Goal: Information Seeking & Learning: Learn about a topic

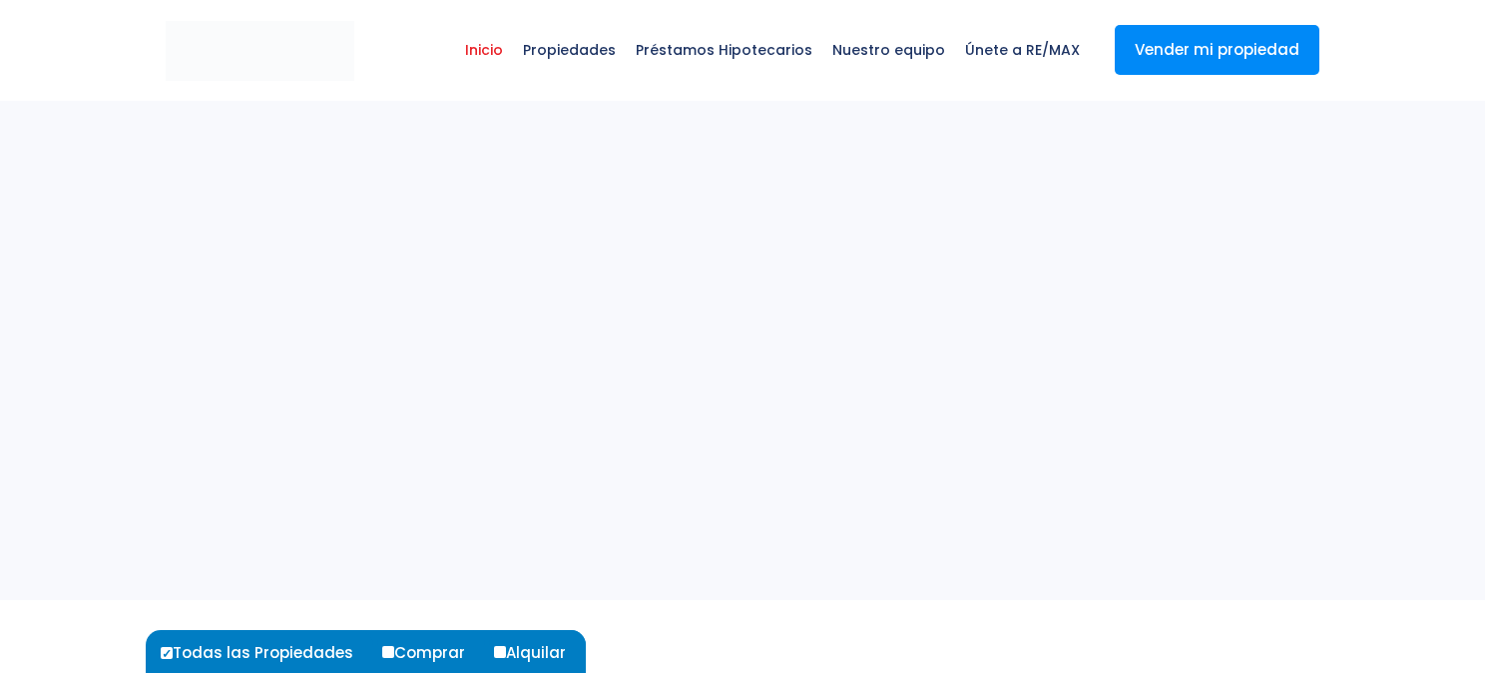
select select
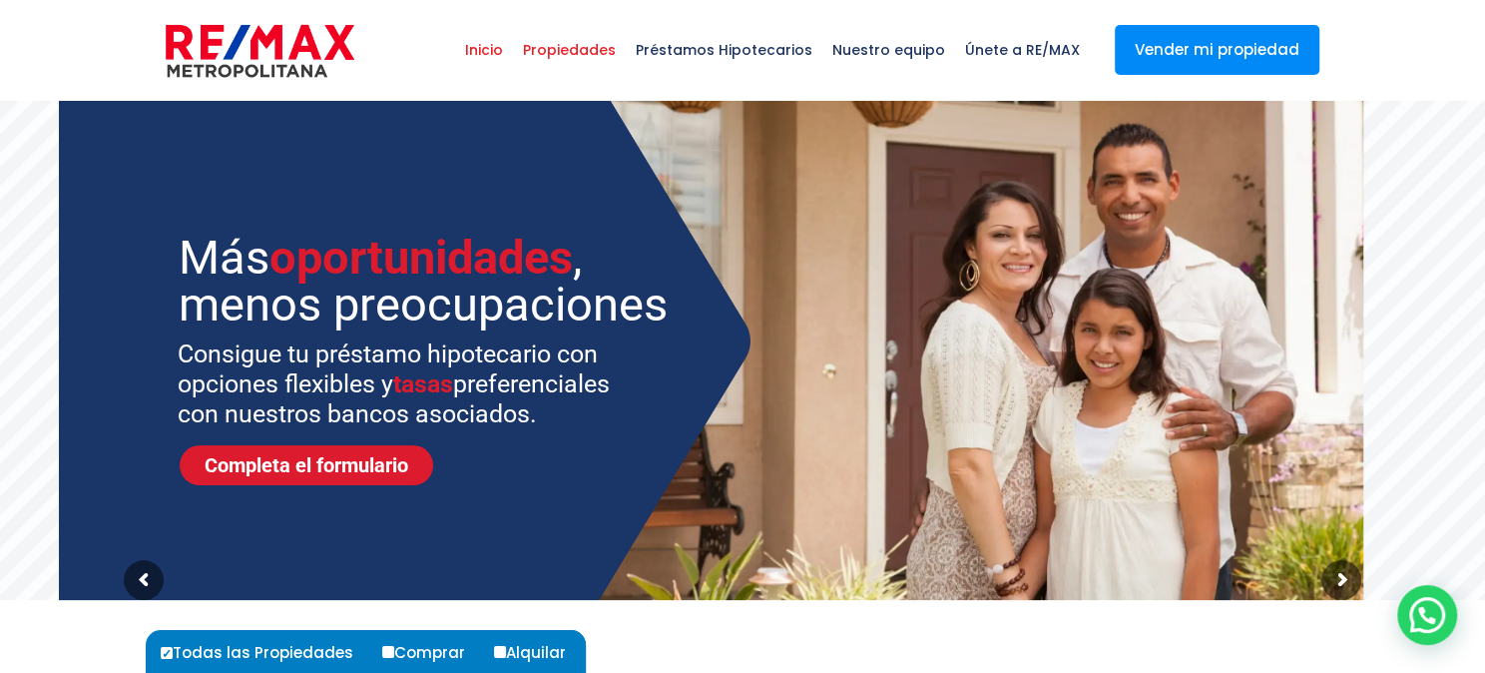
click at [590, 51] on span "Propiedades" at bounding box center [569, 50] width 113 height 60
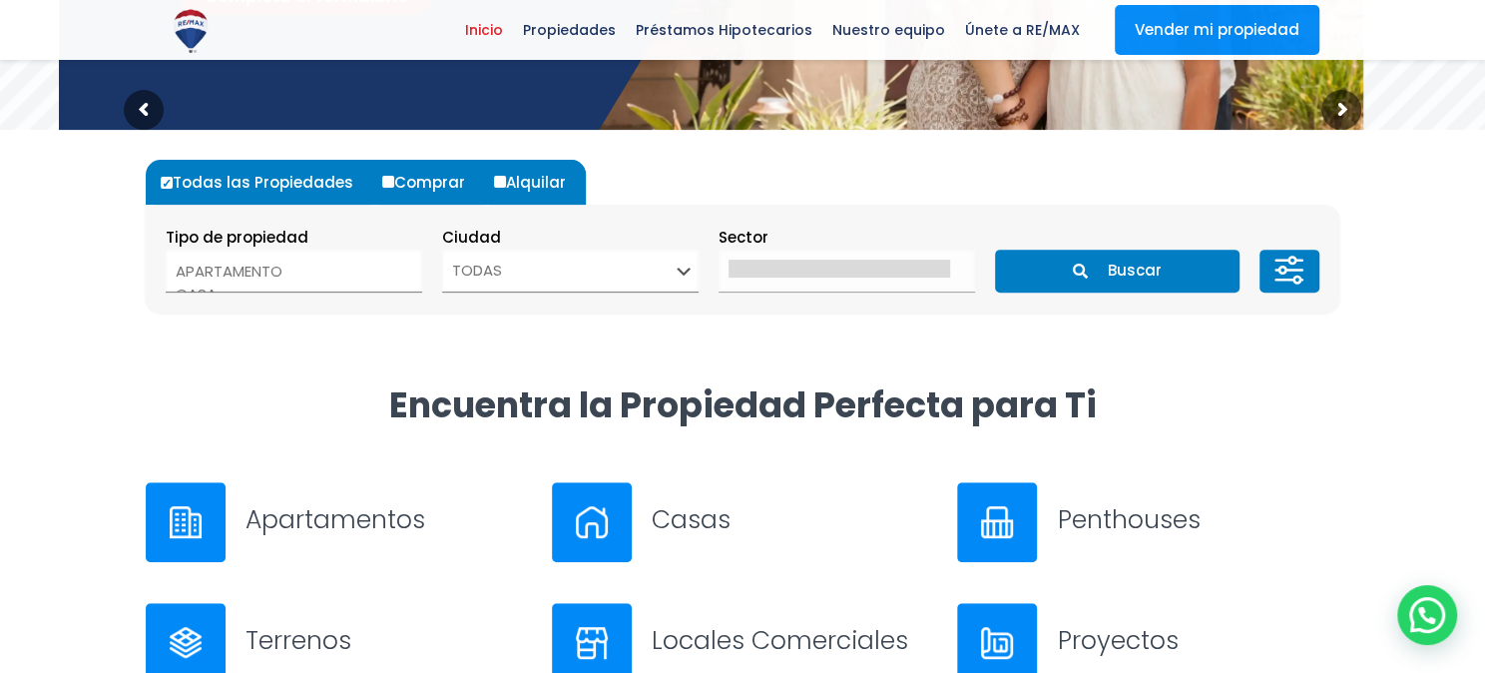
scroll to position [665, 0]
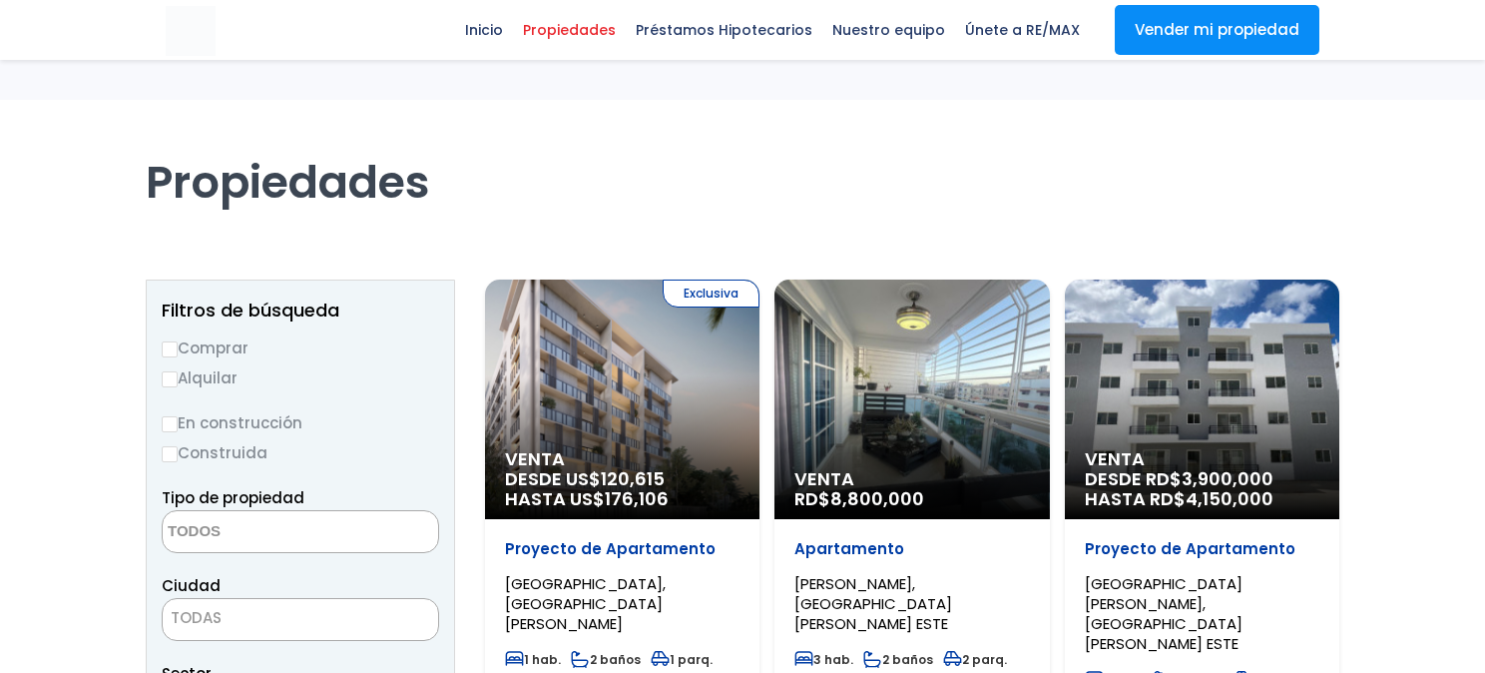
select select
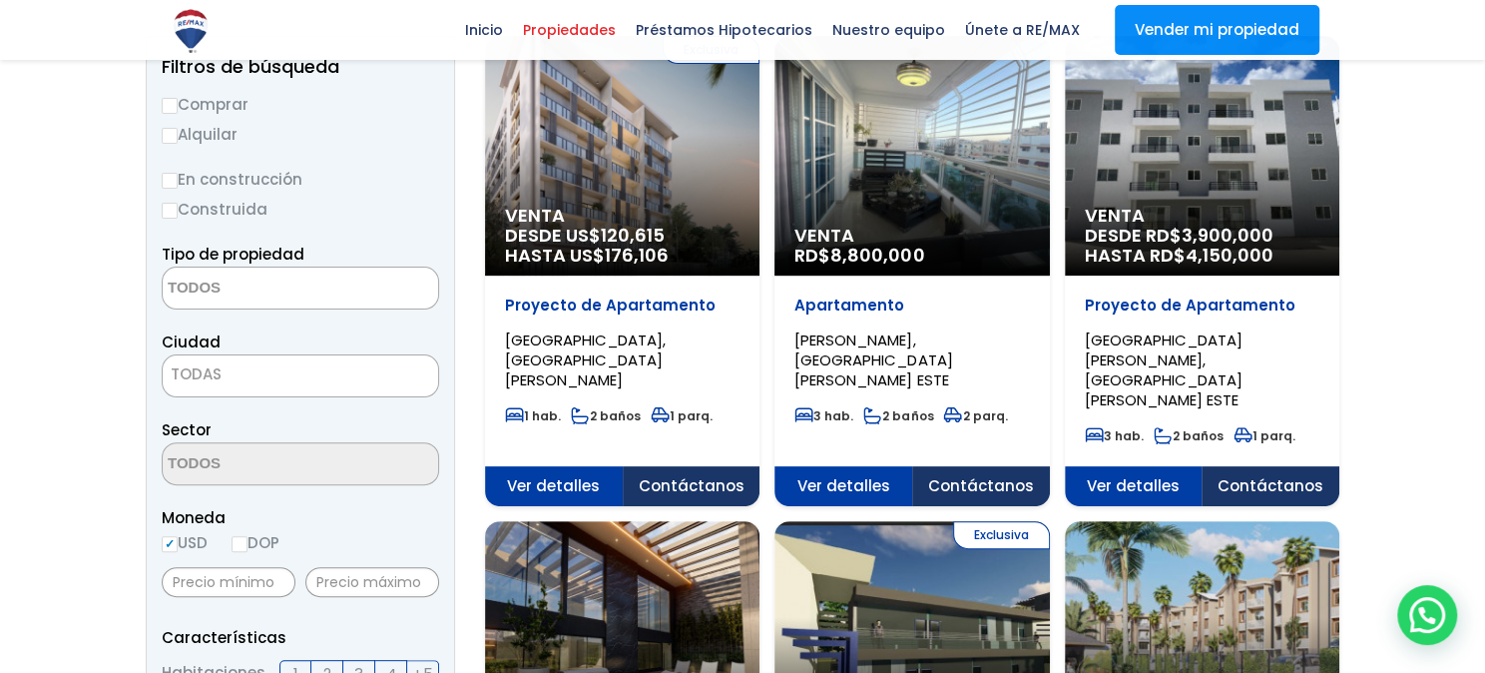
scroll to position [222, 0]
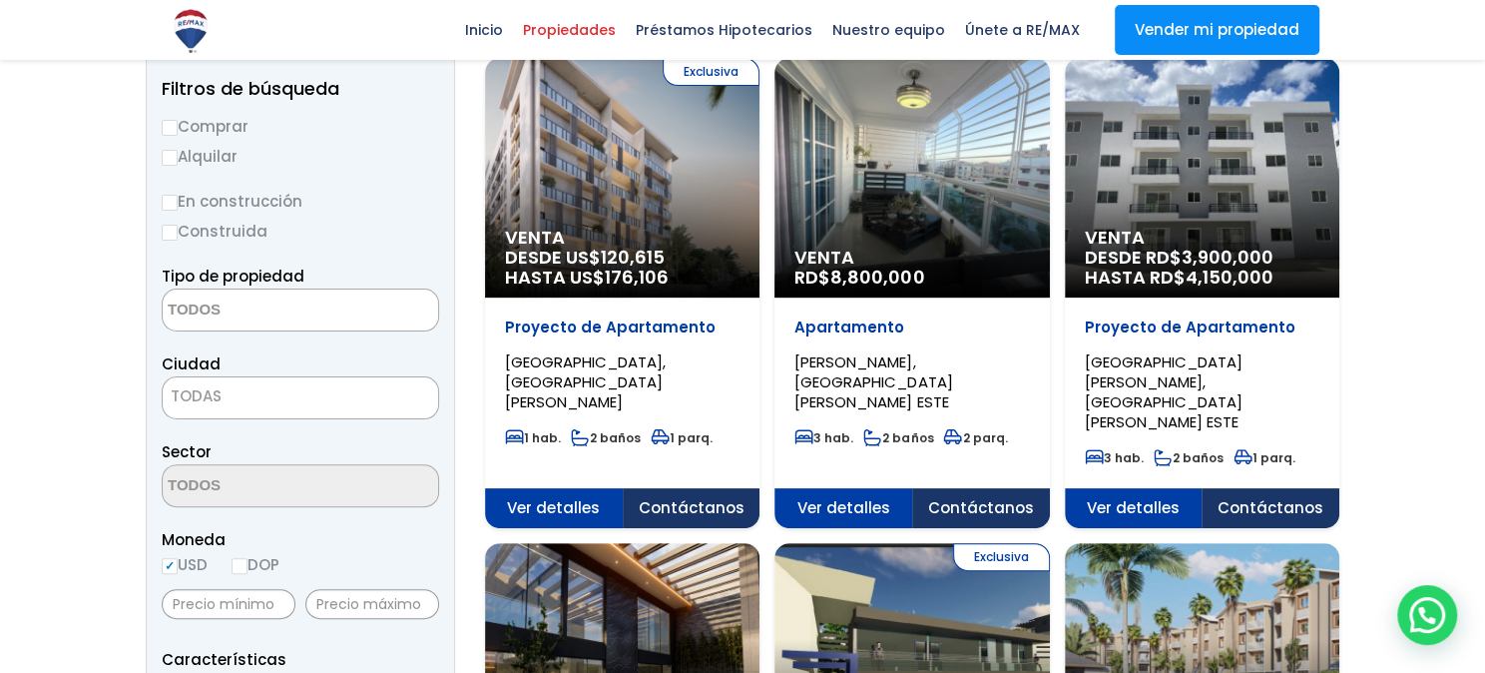
click at [218, 404] on span "TODAS" at bounding box center [196, 395] width 51 height 21
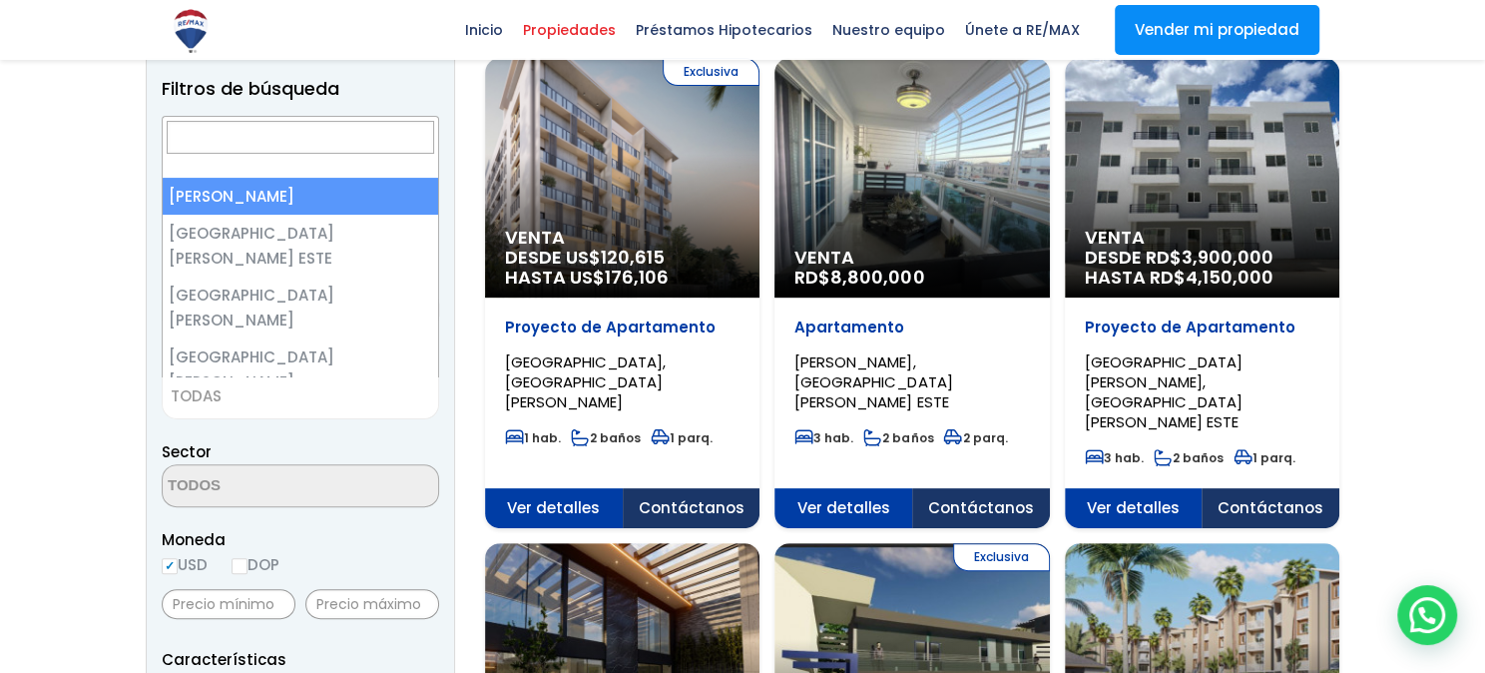
select select "1"
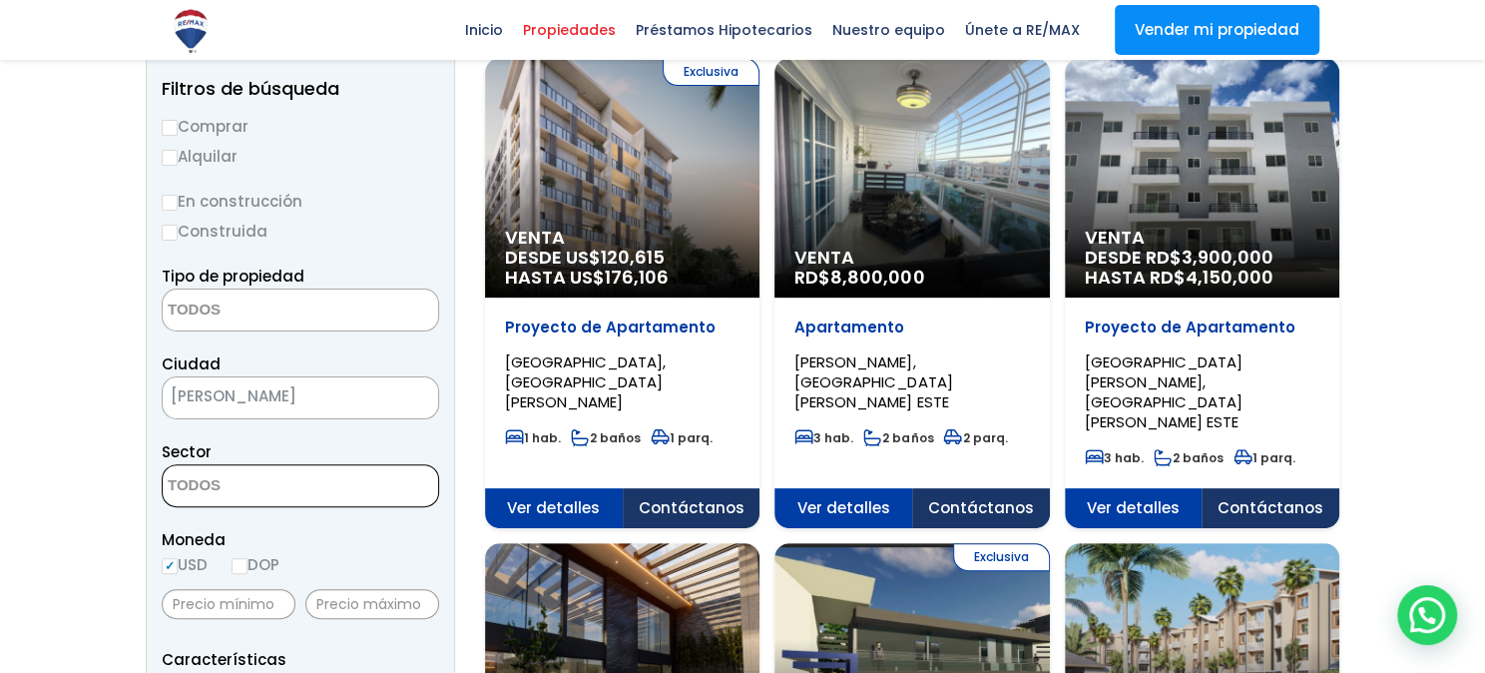
click at [309, 493] on textarea "Search" at bounding box center [260, 486] width 194 height 43
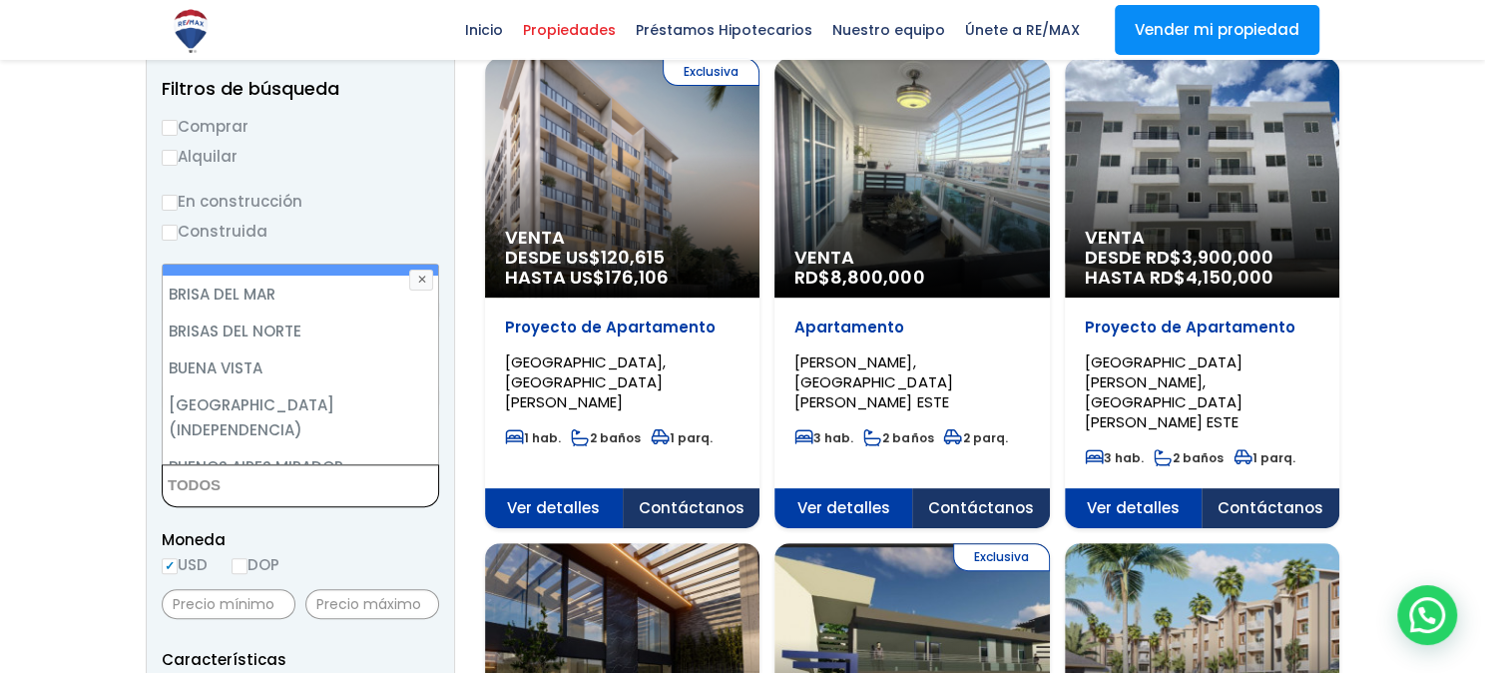
scroll to position [812, 0]
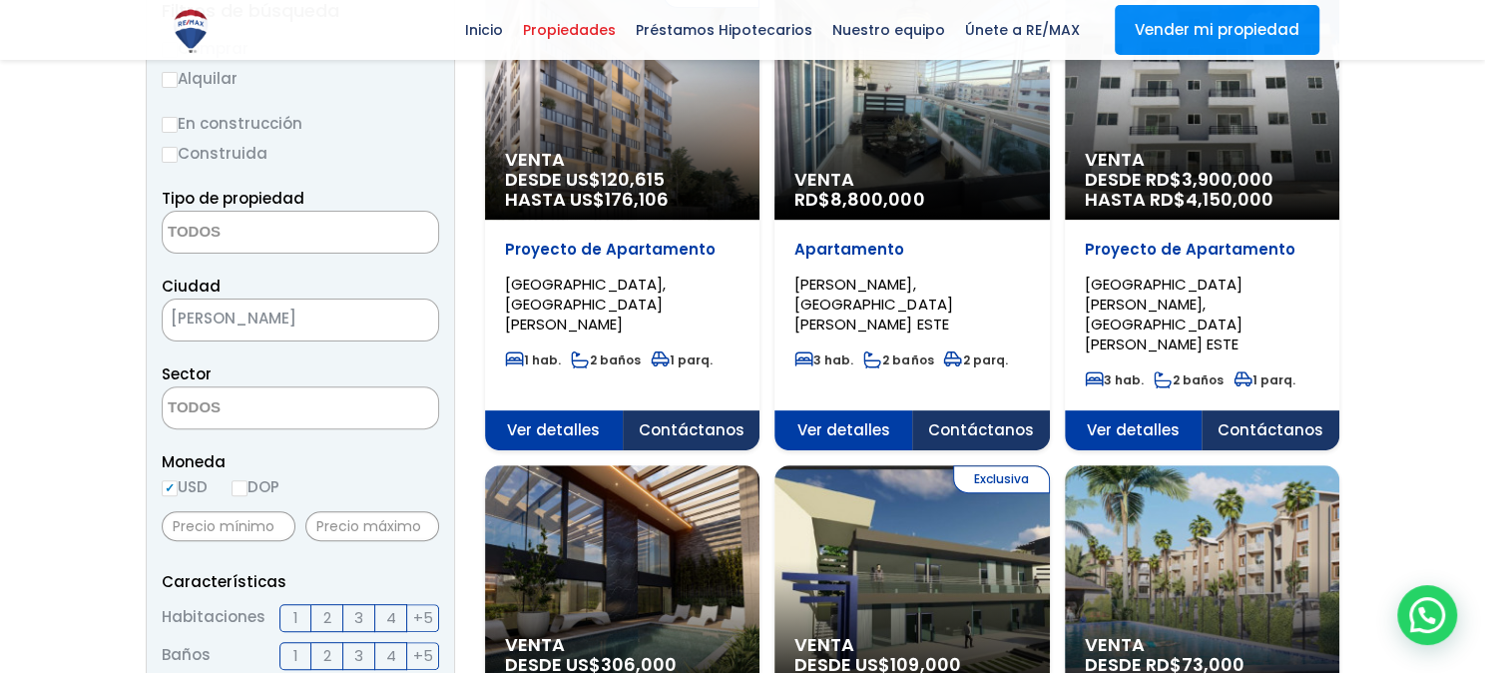
scroll to position [443, 0]
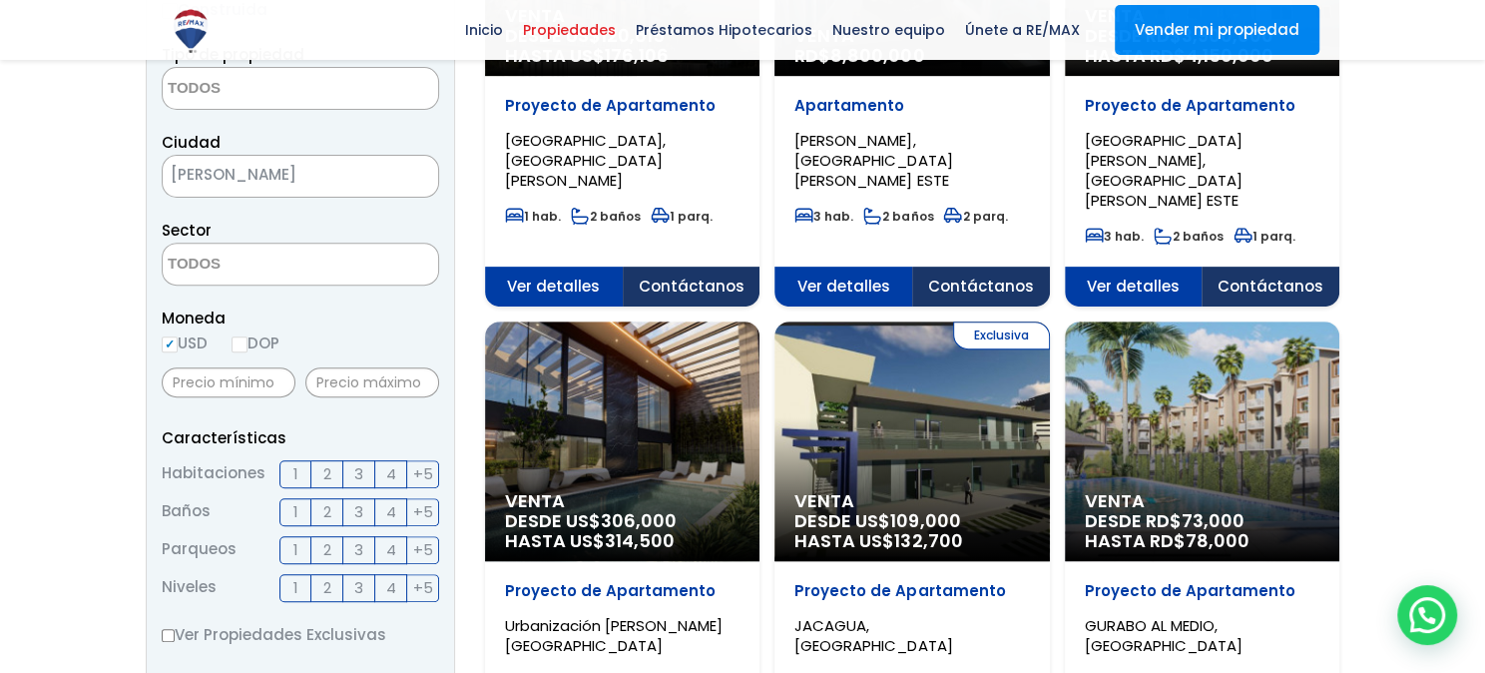
click at [244, 346] on input "DOP" at bounding box center [240, 344] width 16 height 16
radio input "true"
click at [356, 473] on span "3" at bounding box center [358, 473] width 9 height 25
click at [0, 0] on input "3" at bounding box center [0, 0] width 0 height 0
click at [357, 509] on span "3" at bounding box center [358, 511] width 9 height 25
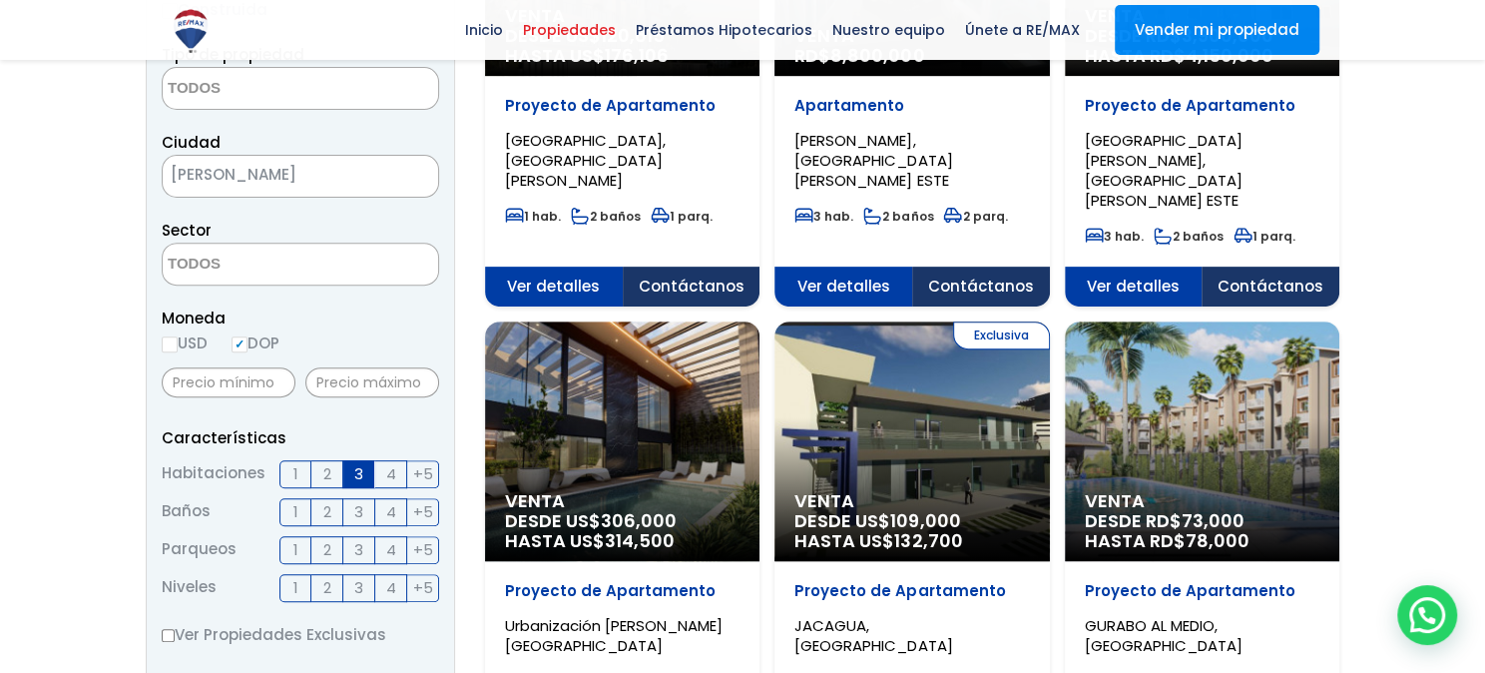
click at [0, 0] on input "3" at bounding box center [0, 0] width 0 height 0
click at [356, 546] on span "3" at bounding box center [358, 549] width 9 height 25
click at [0, 0] on input "3" at bounding box center [0, 0] width 0 height 0
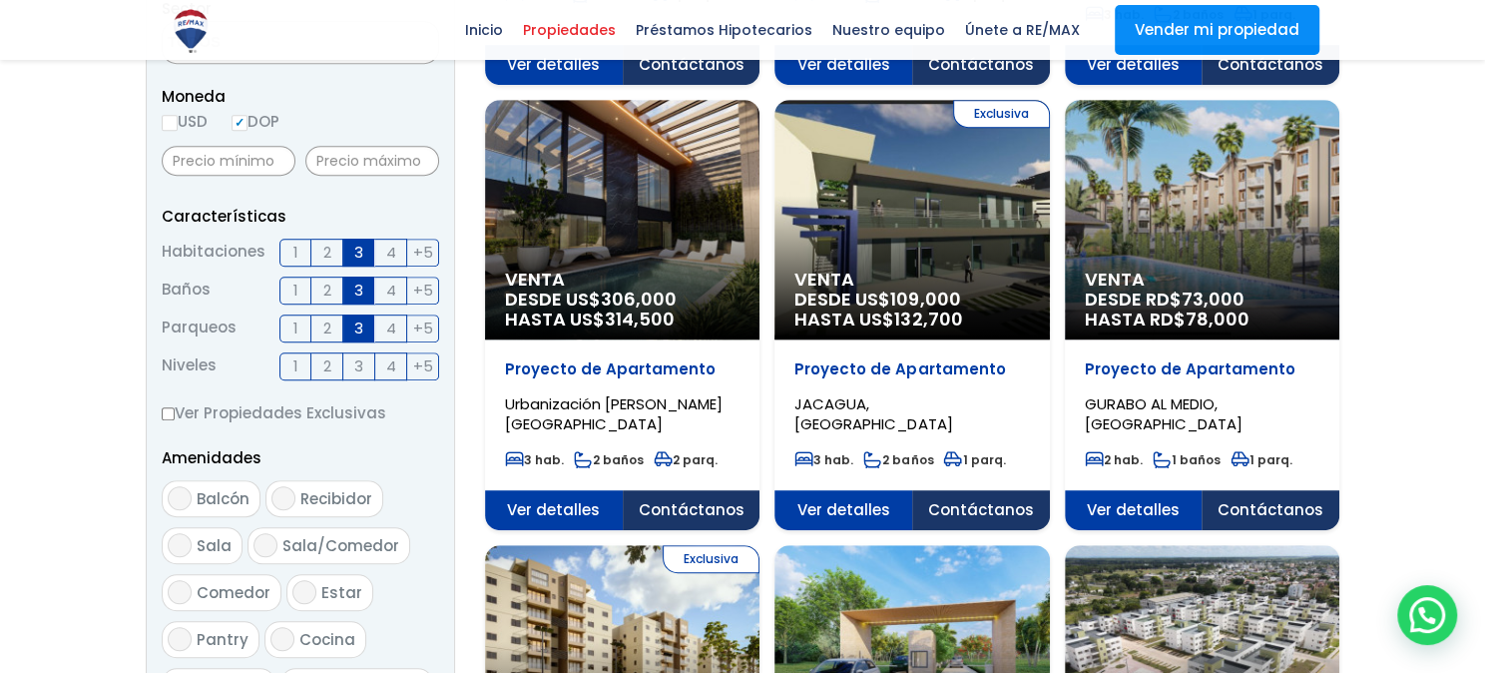
click at [180, 500] on input "Balcón" at bounding box center [180, 498] width 24 height 24
checkbox input "true"
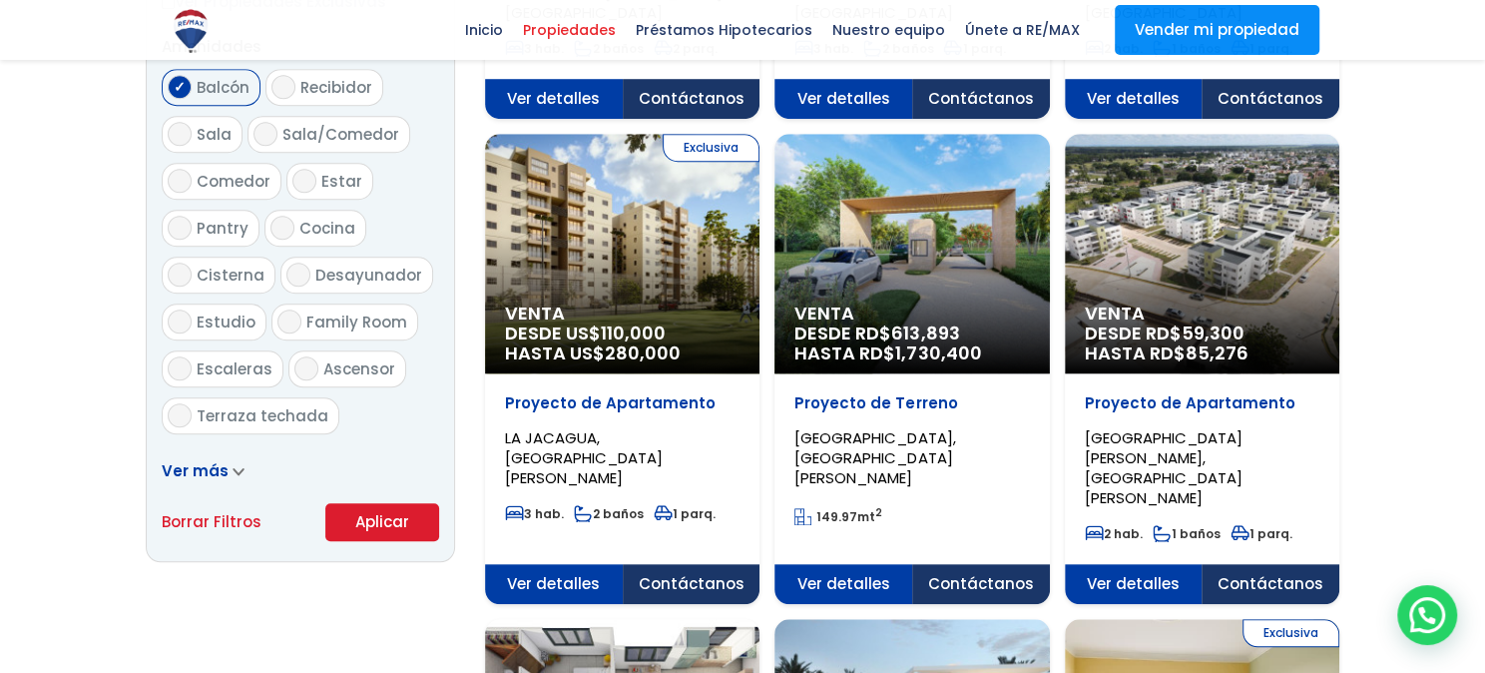
scroll to position [1109, 0]
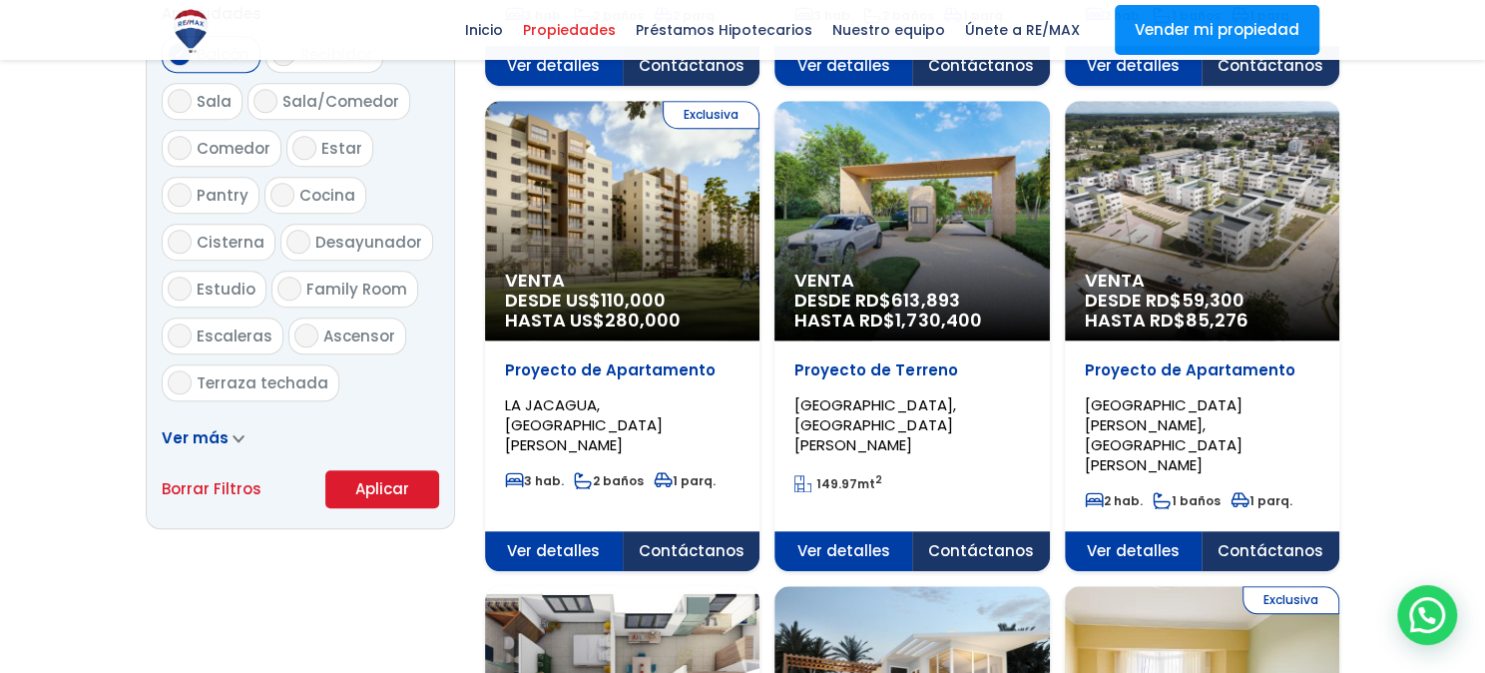
click at [180, 385] on input "Terraza techada" at bounding box center [180, 382] width 24 height 24
checkbox input "true"
click at [381, 491] on button "Aplicar" at bounding box center [382, 489] width 114 height 38
click at [296, 334] on input "Ascensor" at bounding box center [306, 335] width 24 height 24
checkbox input "true"
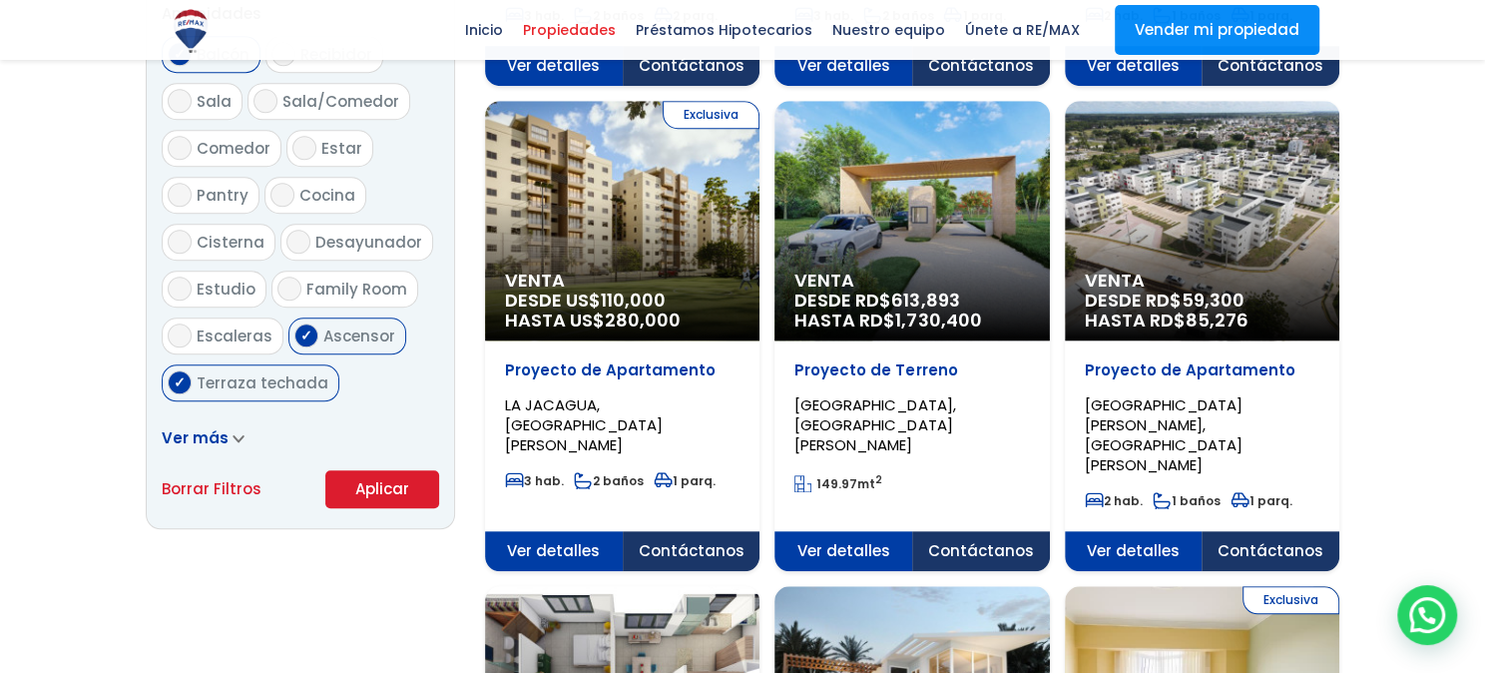
click at [374, 488] on button "Aplicar" at bounding box center [382, 489] width 114 height 38
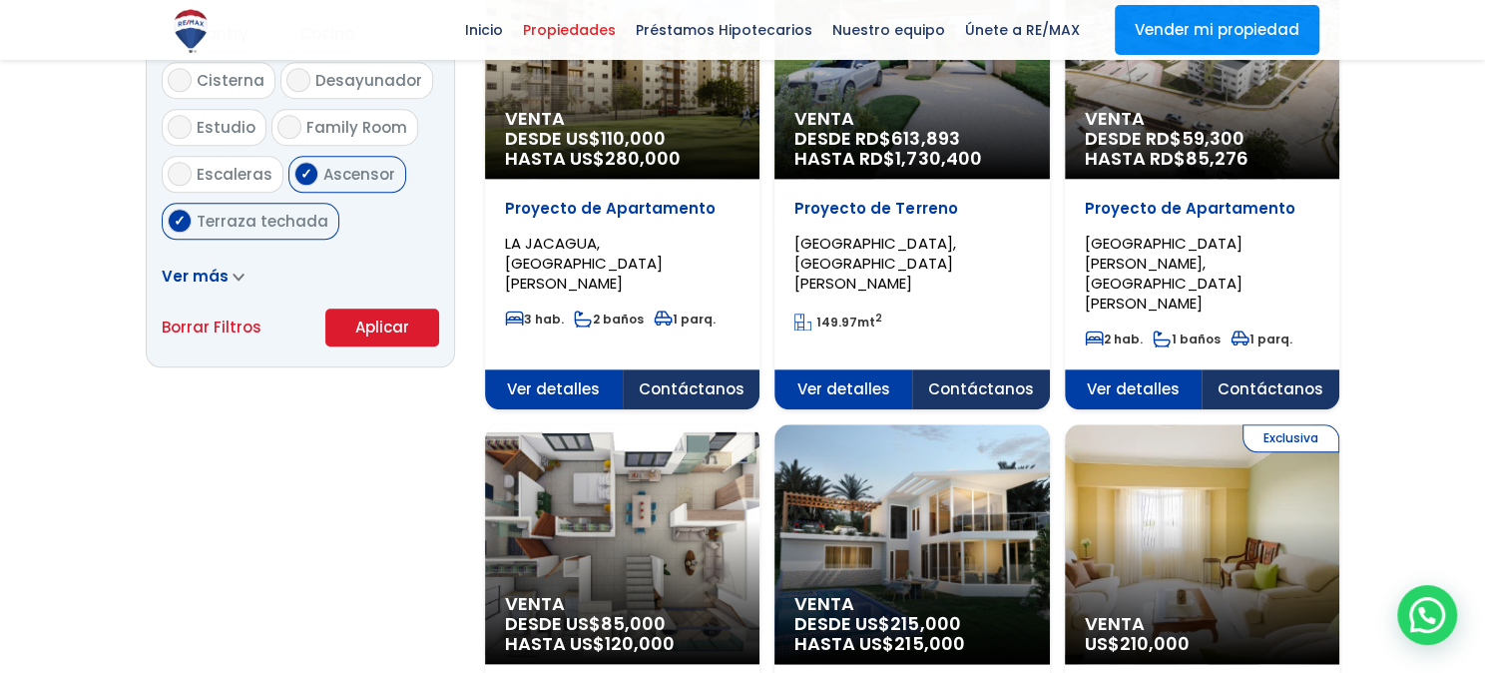
scroll to position [1404, 0]
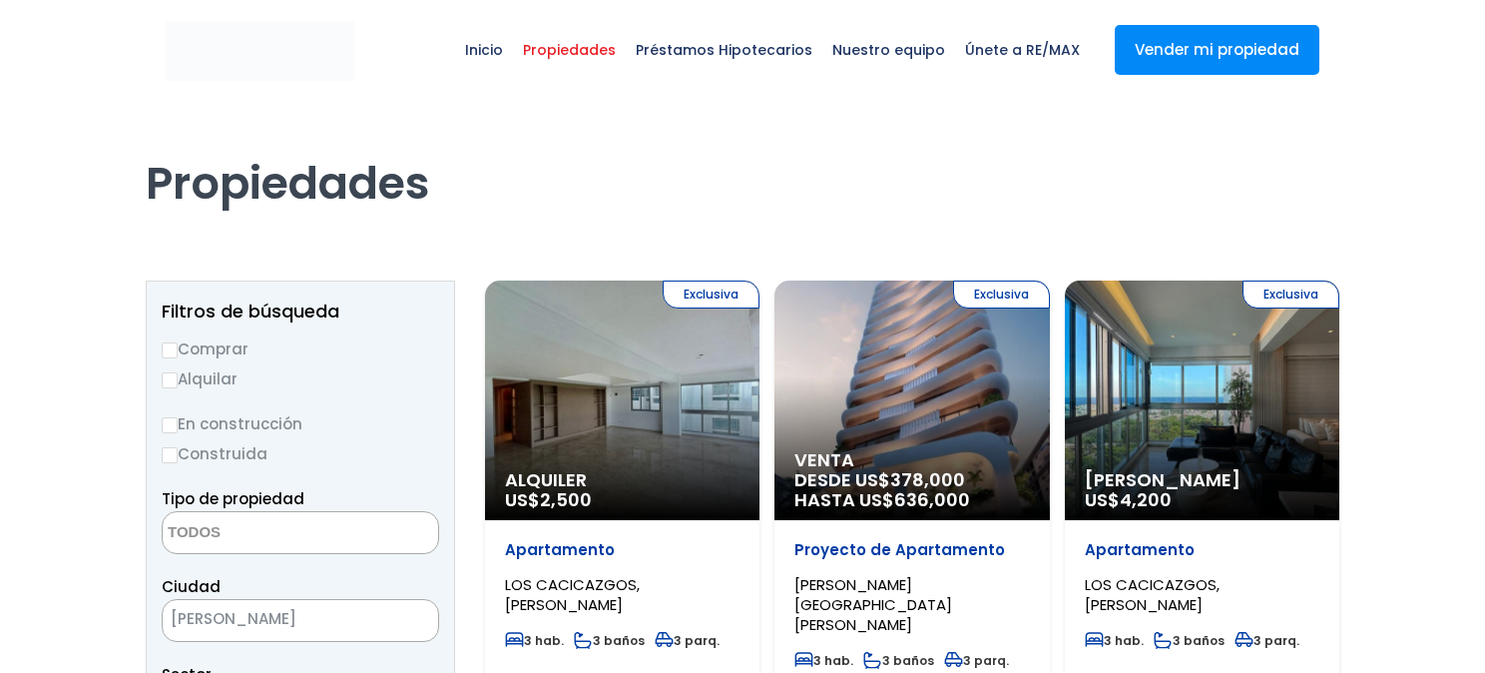
select select
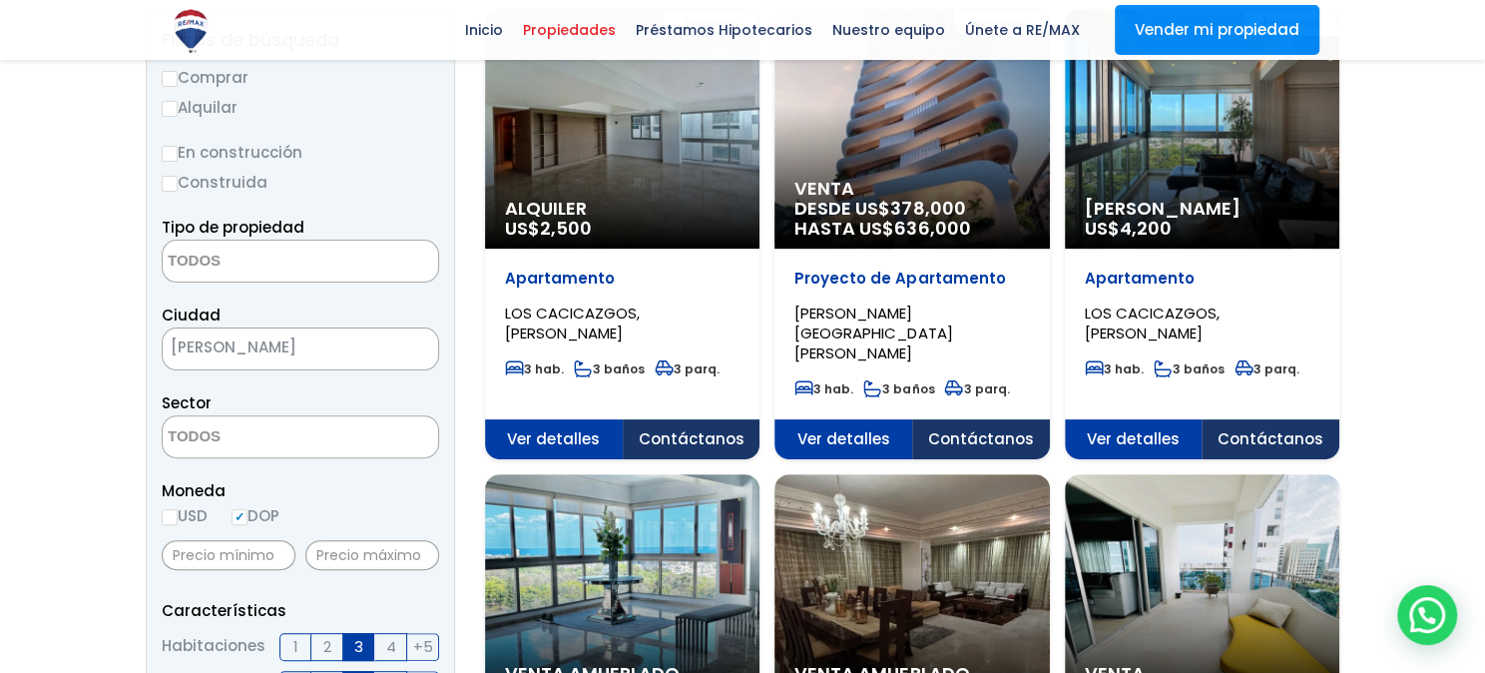
scroll to position [148, 0]
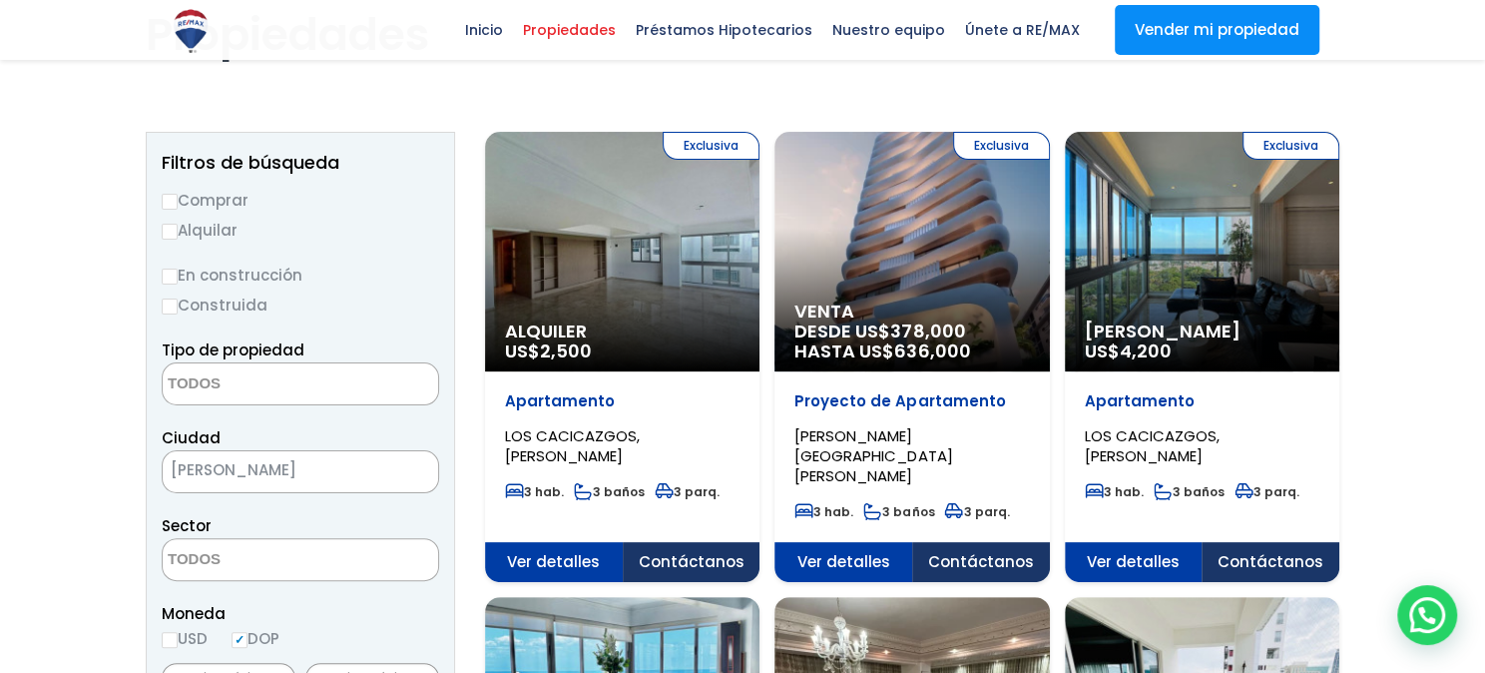
click at [171, 204] on input "Comprar" at bounding box center [170, 202] width 16 height 16
radio input "true"
click at [168, 312] on input "Construida" at bounding box center [170, 306] width 16 height 16
radio input "true"
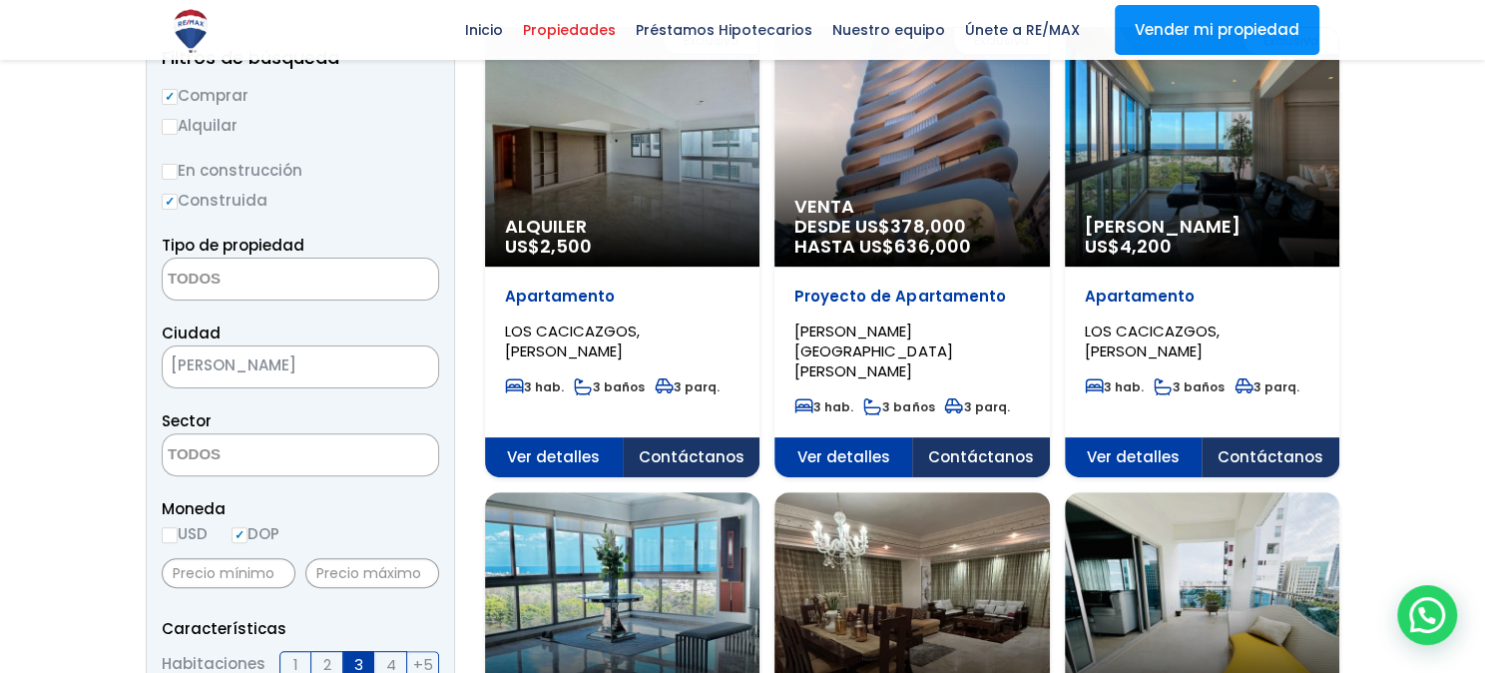
scroll to position [443, 0]
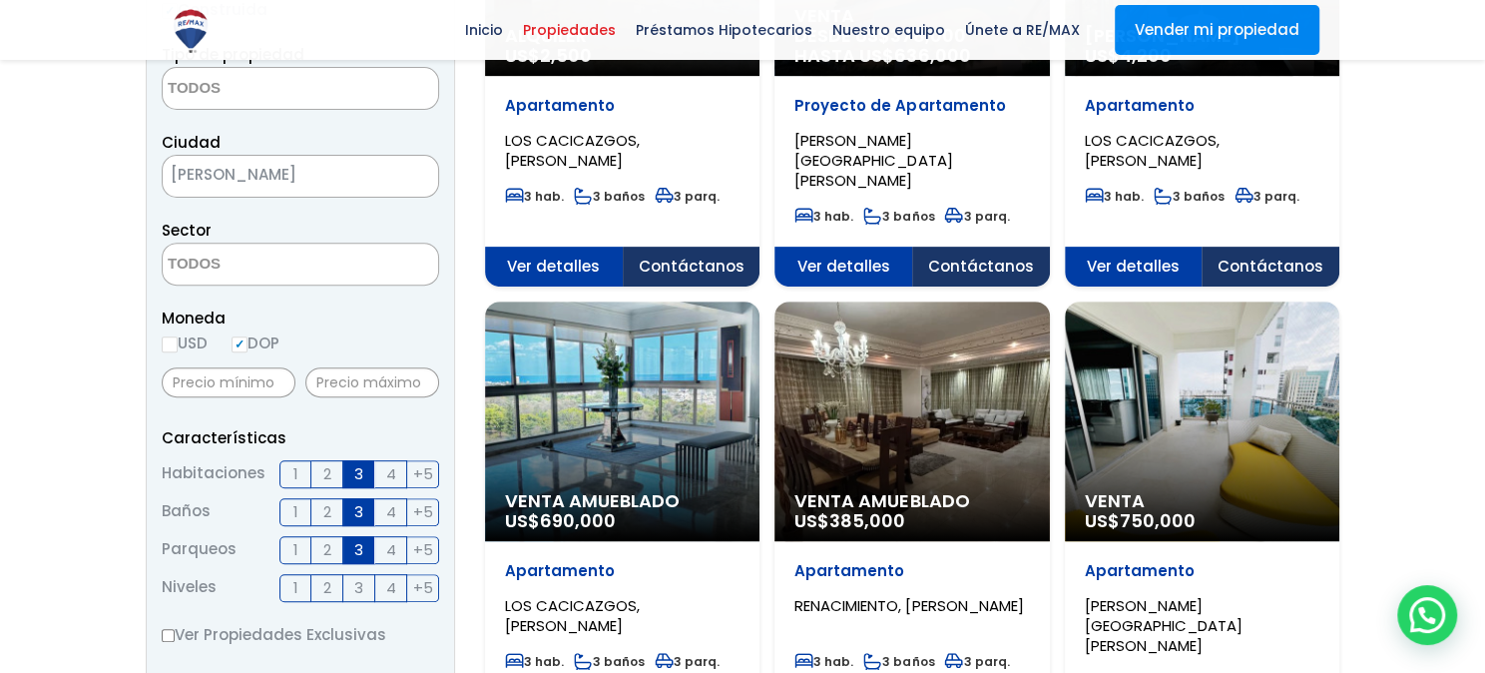
click at [331, 549] on label "2" at bounding box center [327, 550] width 32 height 28
click at [0, 0] on input "2" at bounding box center [0, 0] width 0 height 0
click at [335, 513] on label "2" at bounding box center [327, 512] width 32 height 28
click at [0, 0] on input "2" at bounding box center [0, 0] width 0 height 0
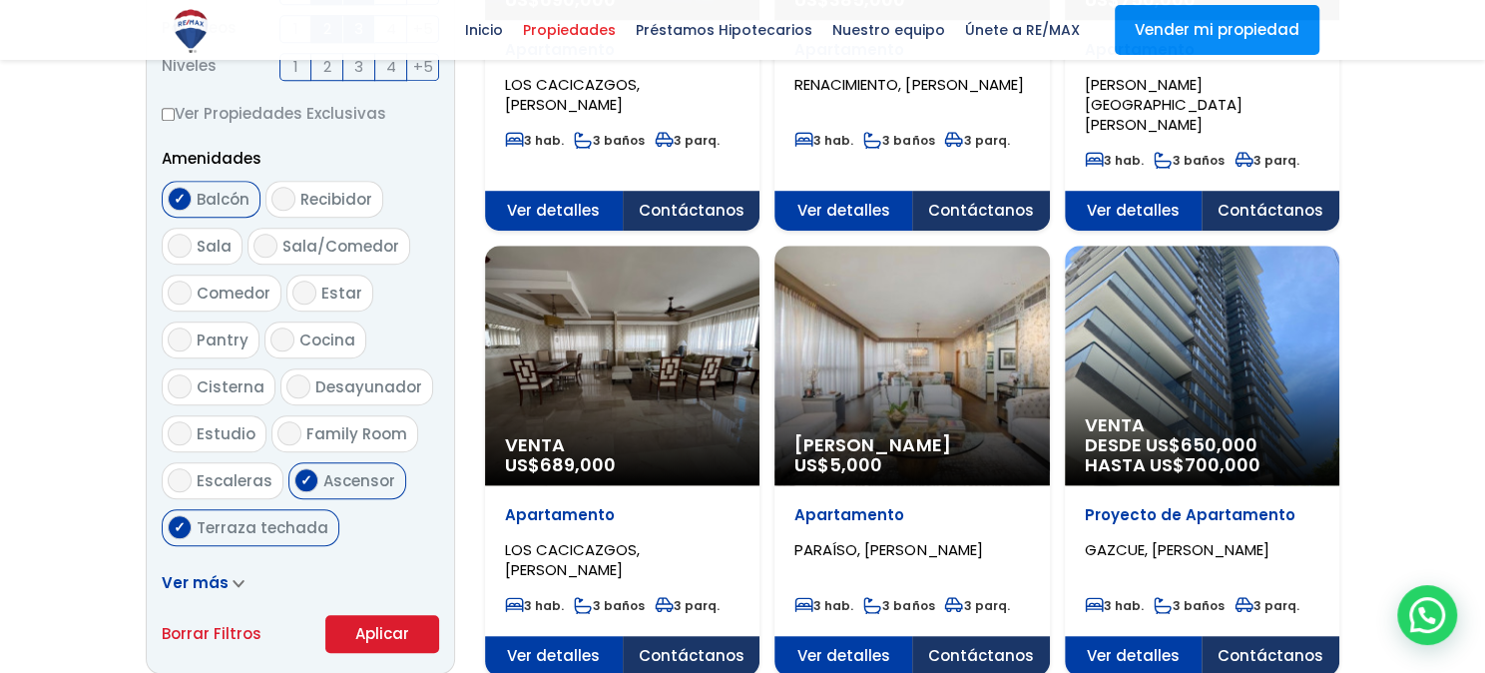
scroll to position [1035, 0]
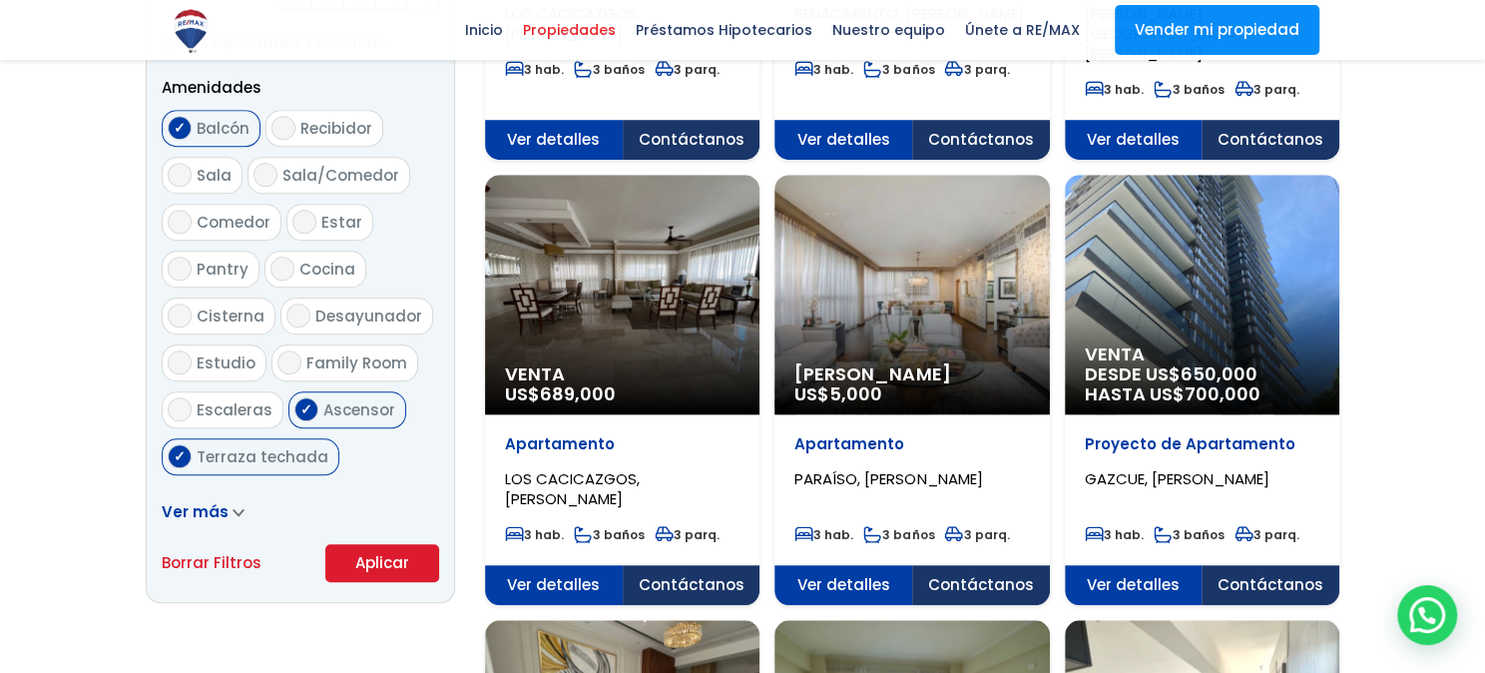
click at [399, 560] on button "Aplicar" at bounding box center [382, 563] width 114 height 38
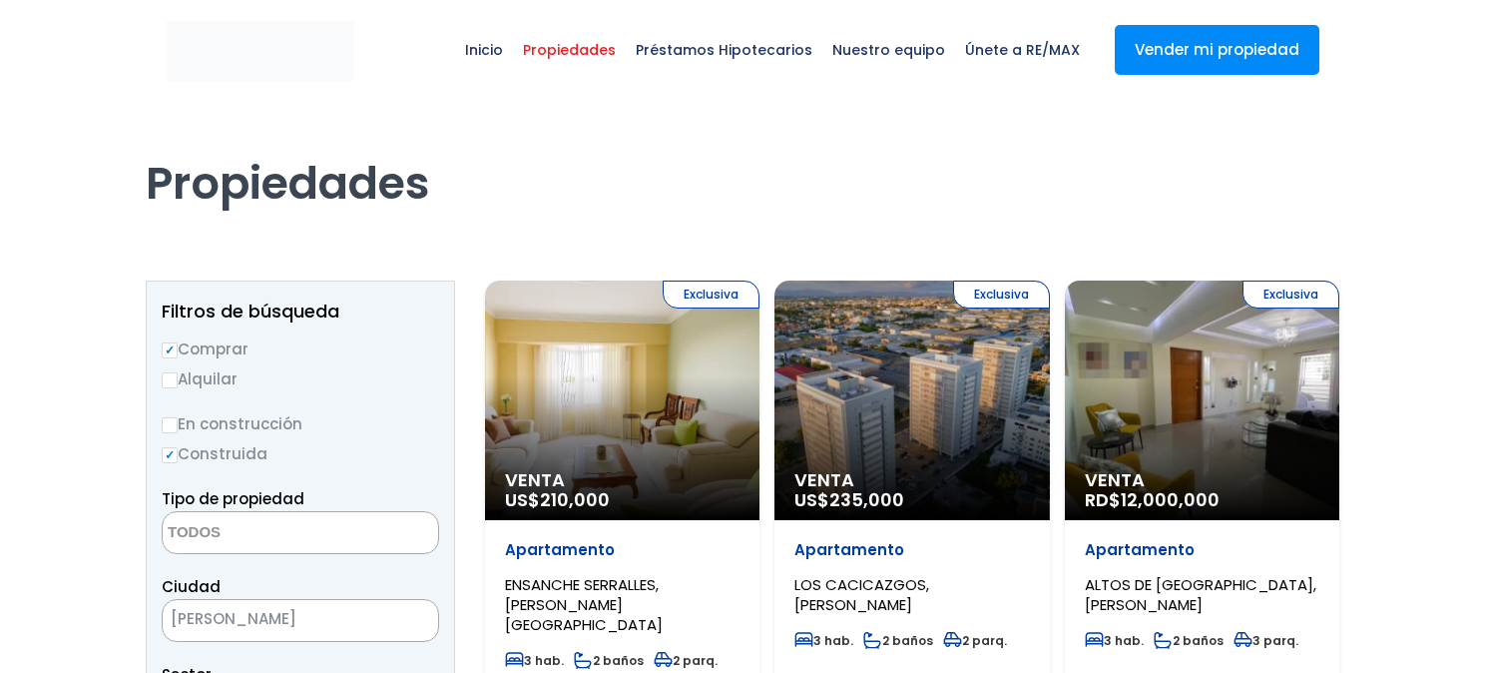
select select
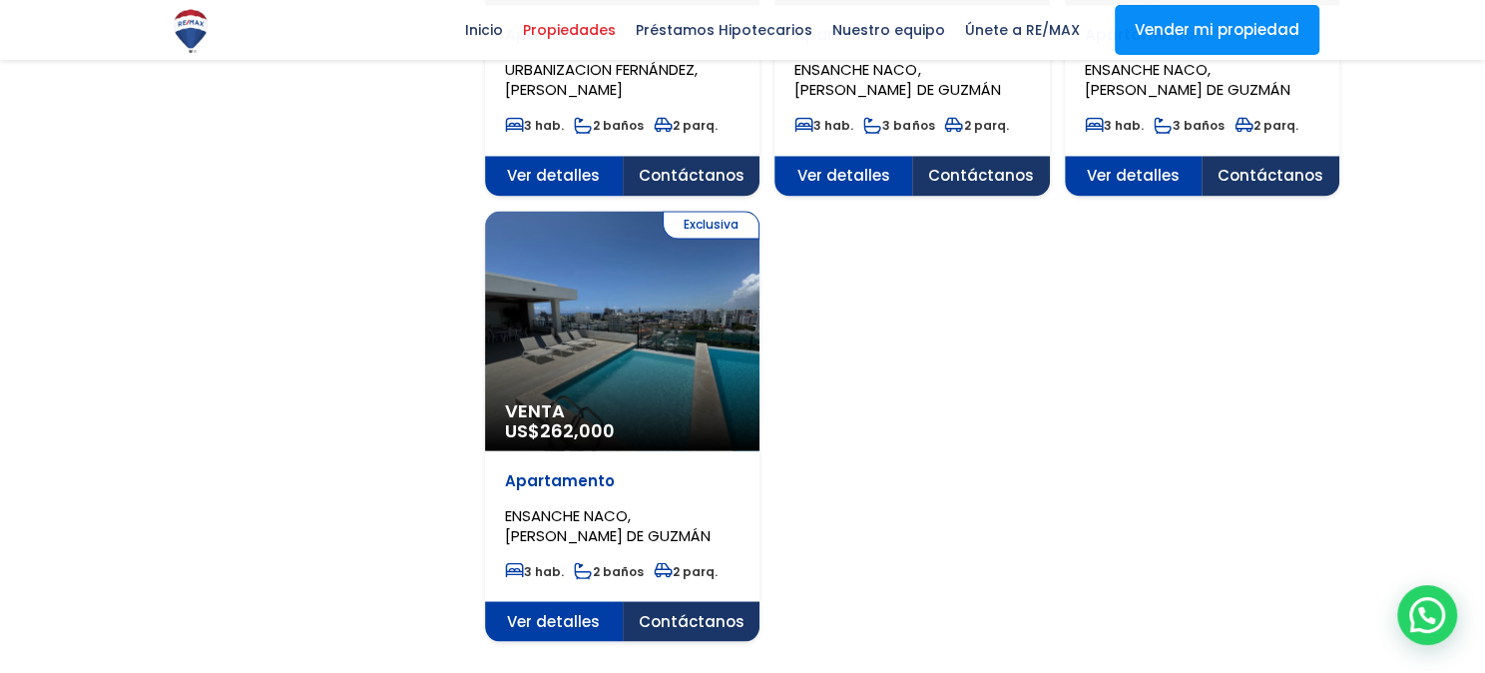
scroll to position [2587, 0]
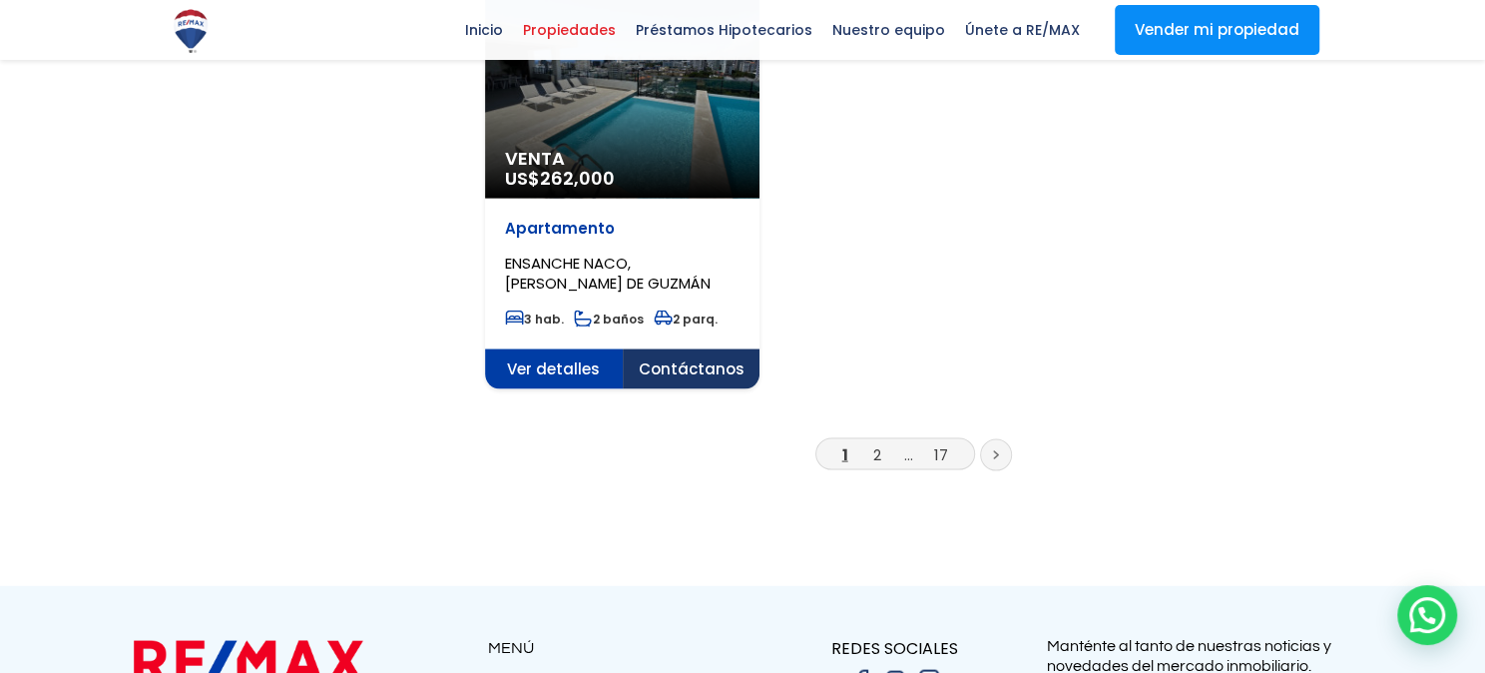
click at [879, 443] on link "2" at bounding box center [877, 453] width 8 height 21
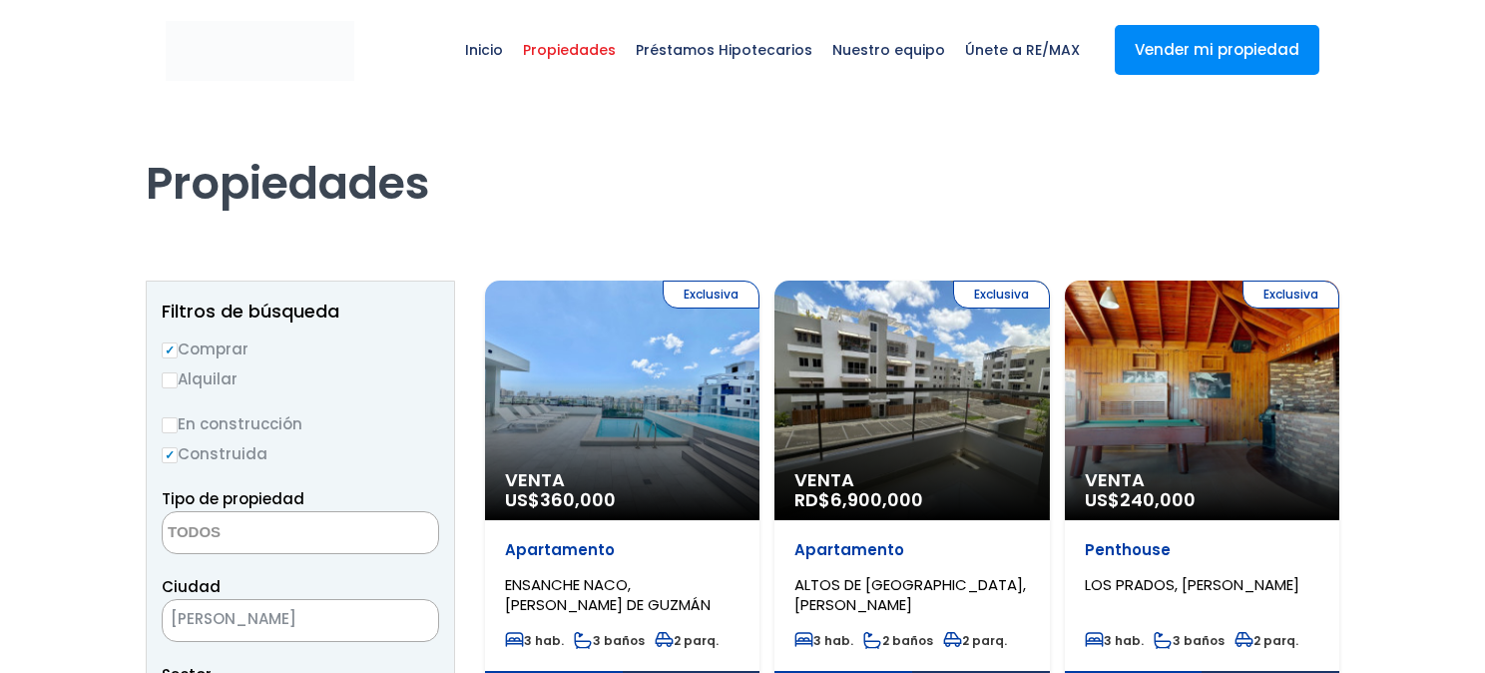
select select
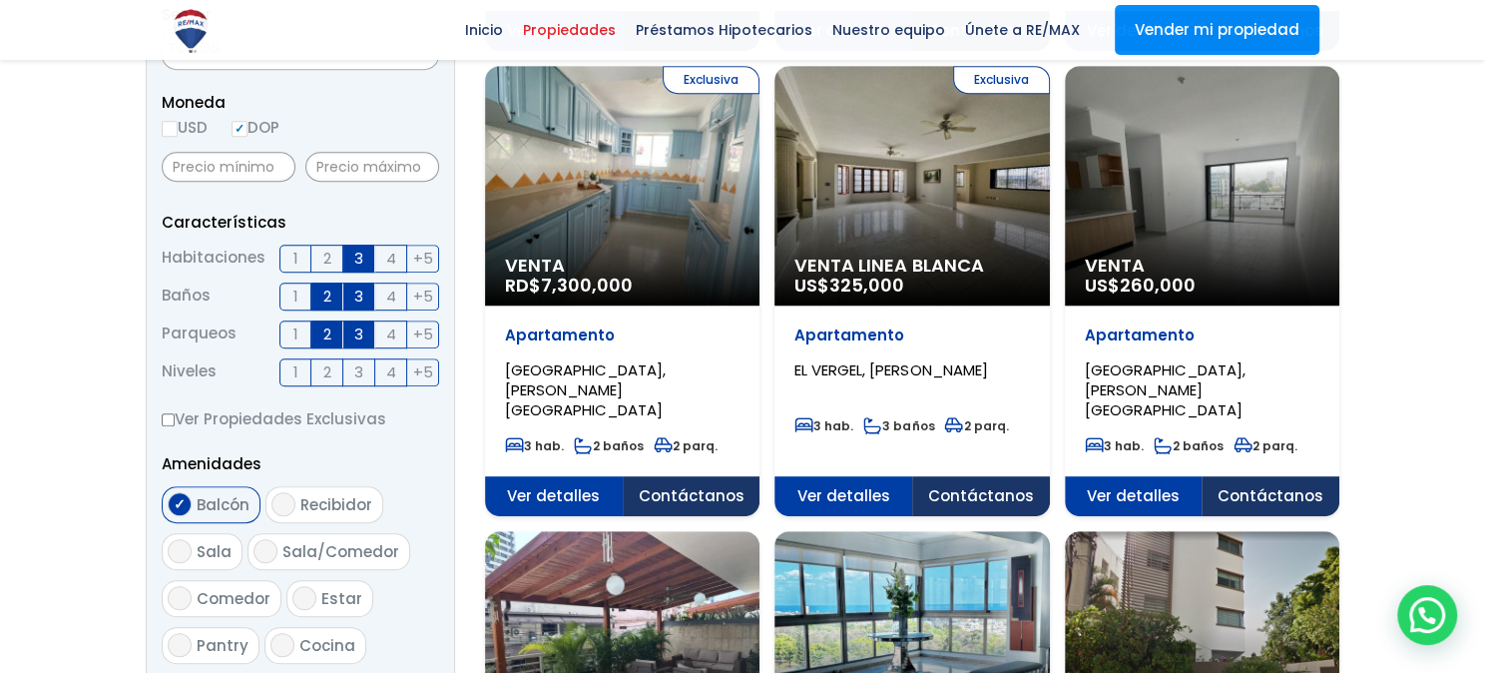
scroll to position [665, 0]
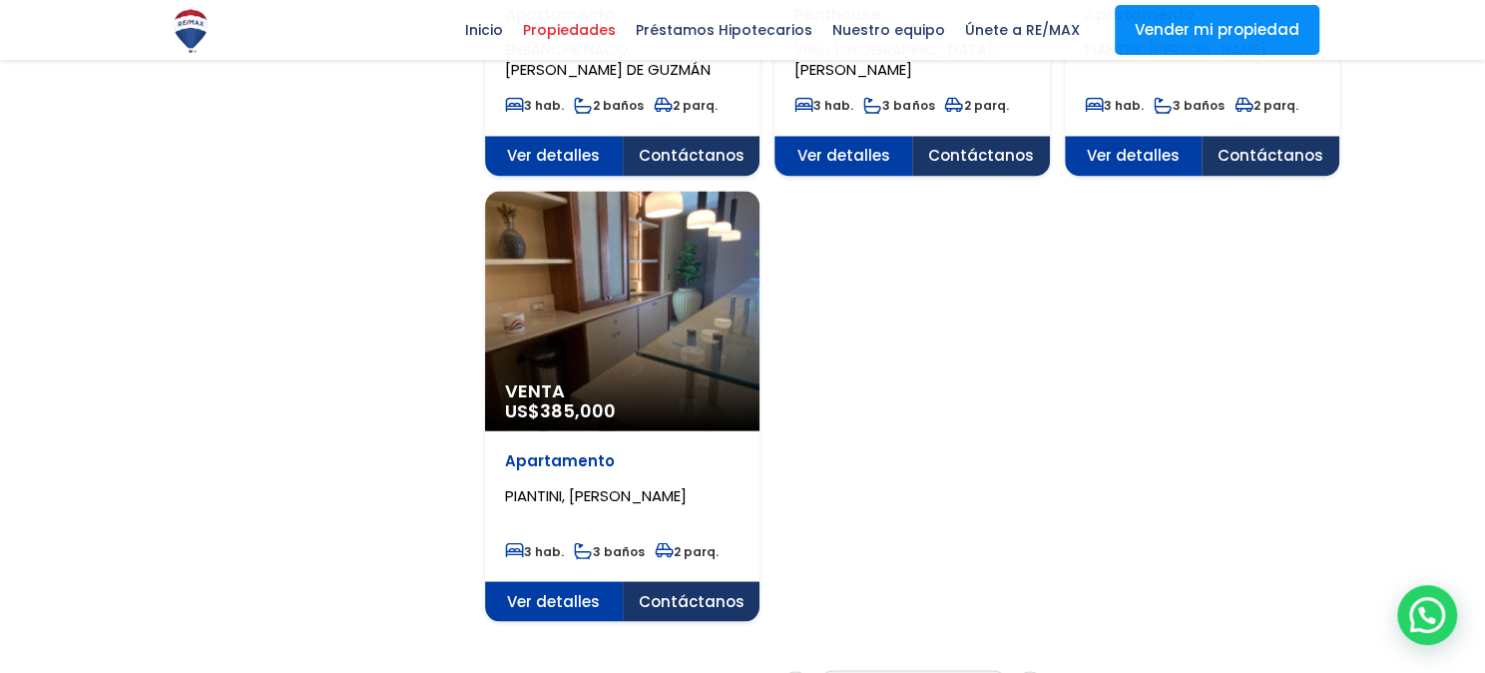
scroll to position [2587, 0]
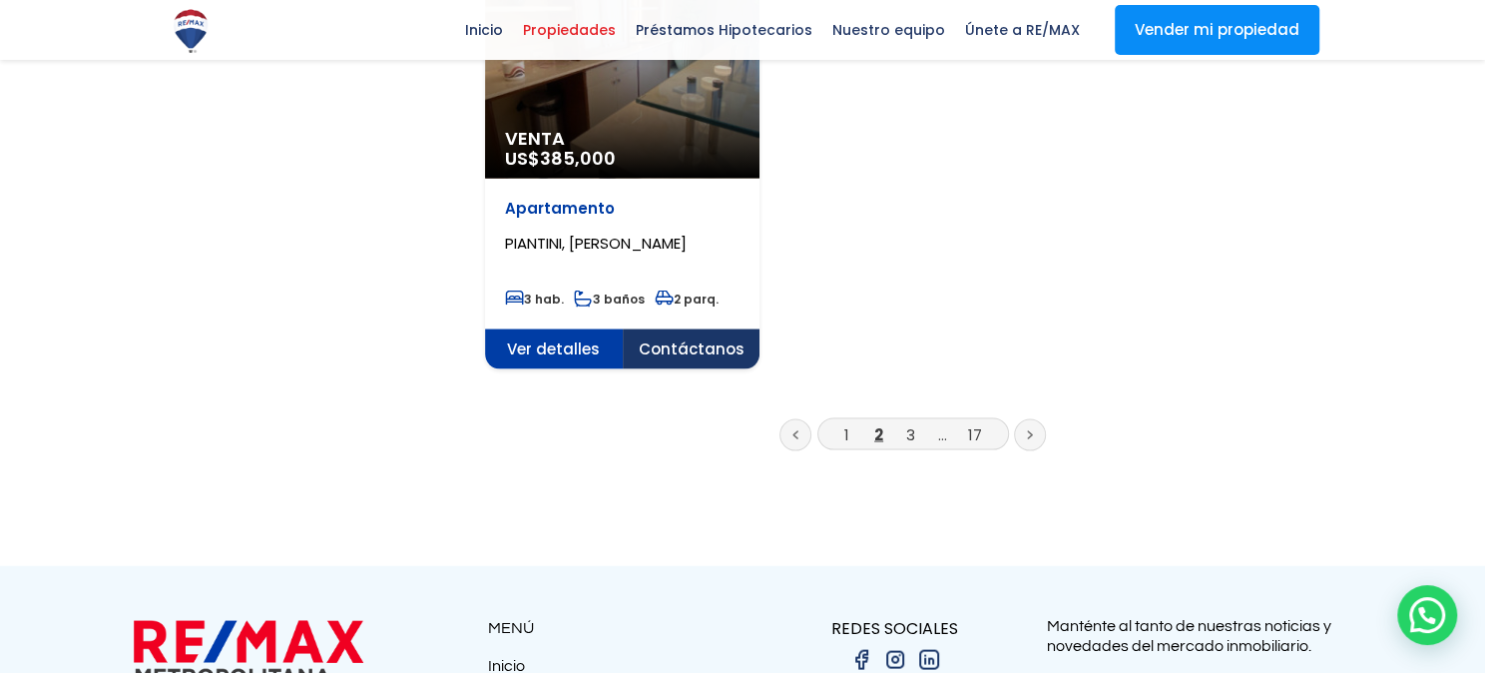
click at [903, 421] on li "3" at bounding box center [911, 433] width 32 height 25
click at [908, 421] on li "3" at bounding box center [911, 433] width 32 height 25
click at [907, 423] on link "3" at bounding box center [910, 433] width 9 height 21
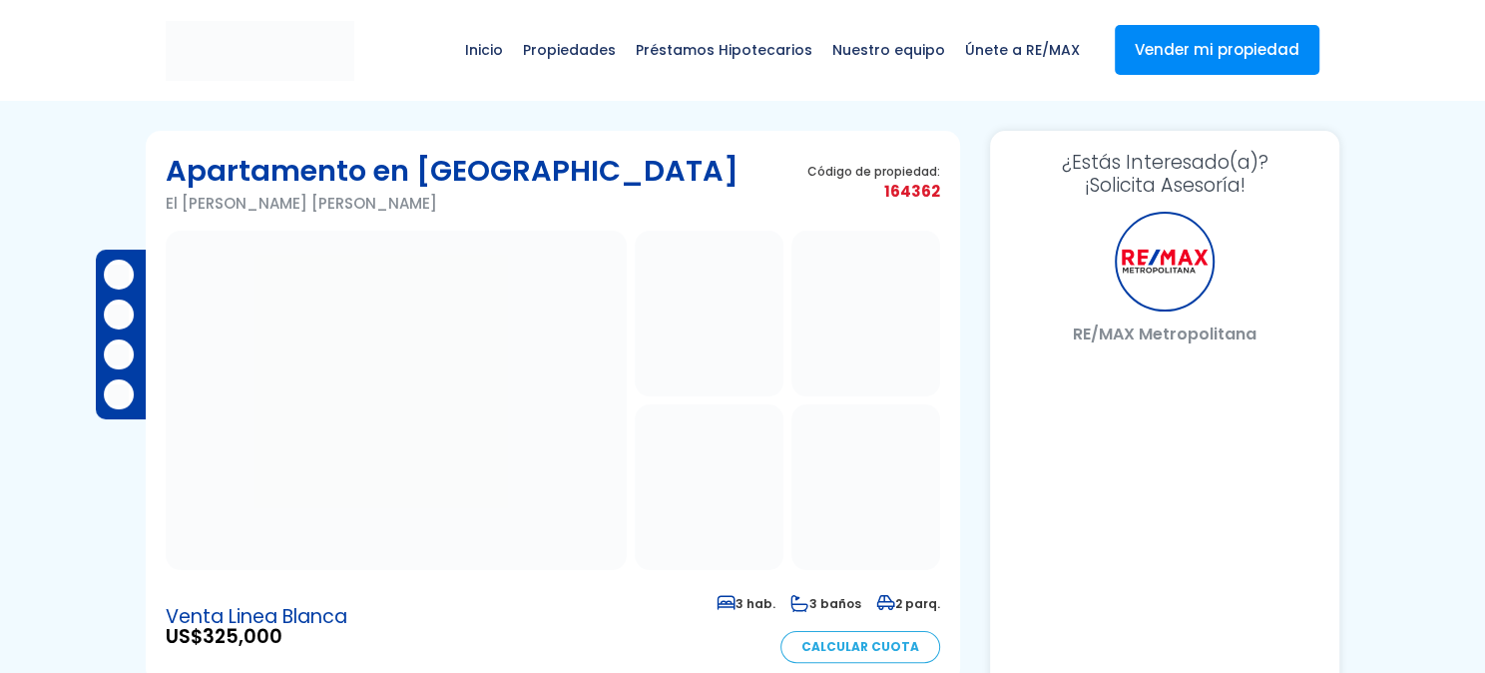
select select "US"
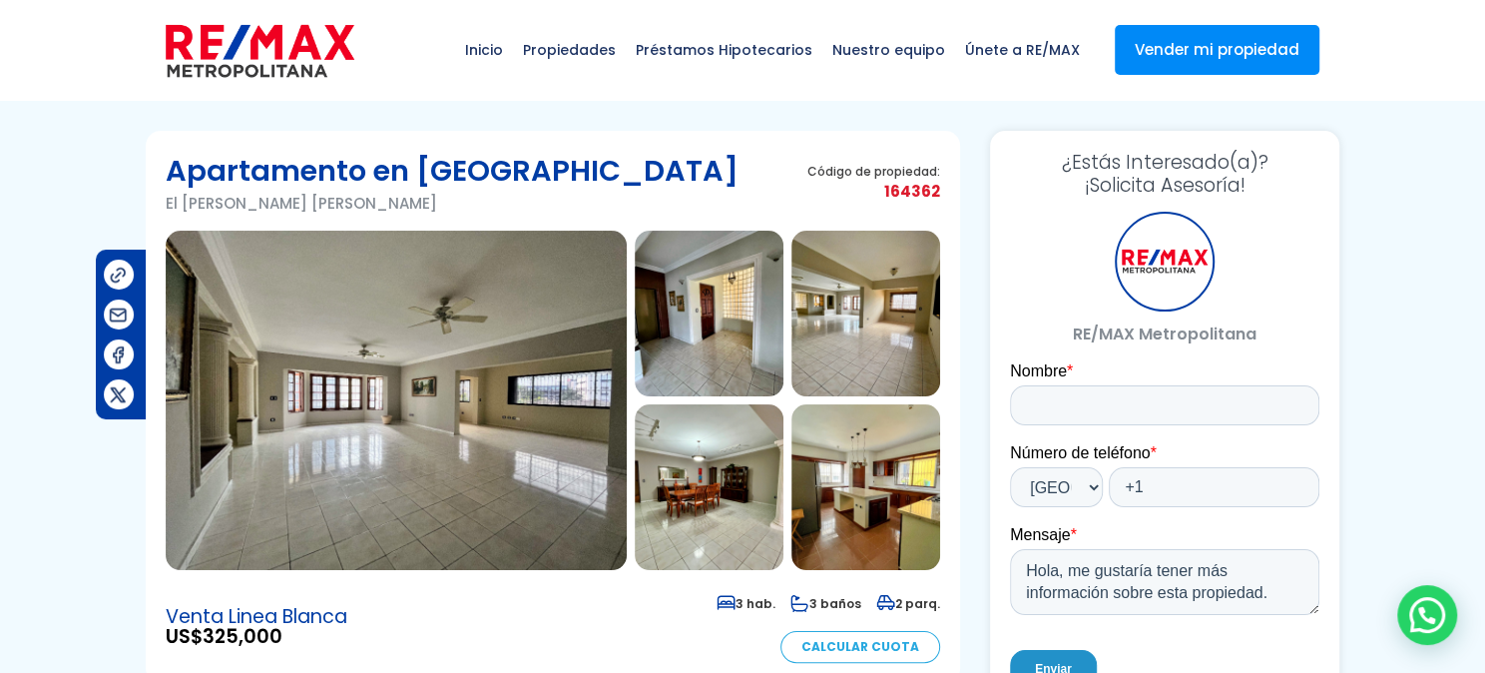
click at [427, 350] on img at bounding box center [396, 400] width 461 height 339
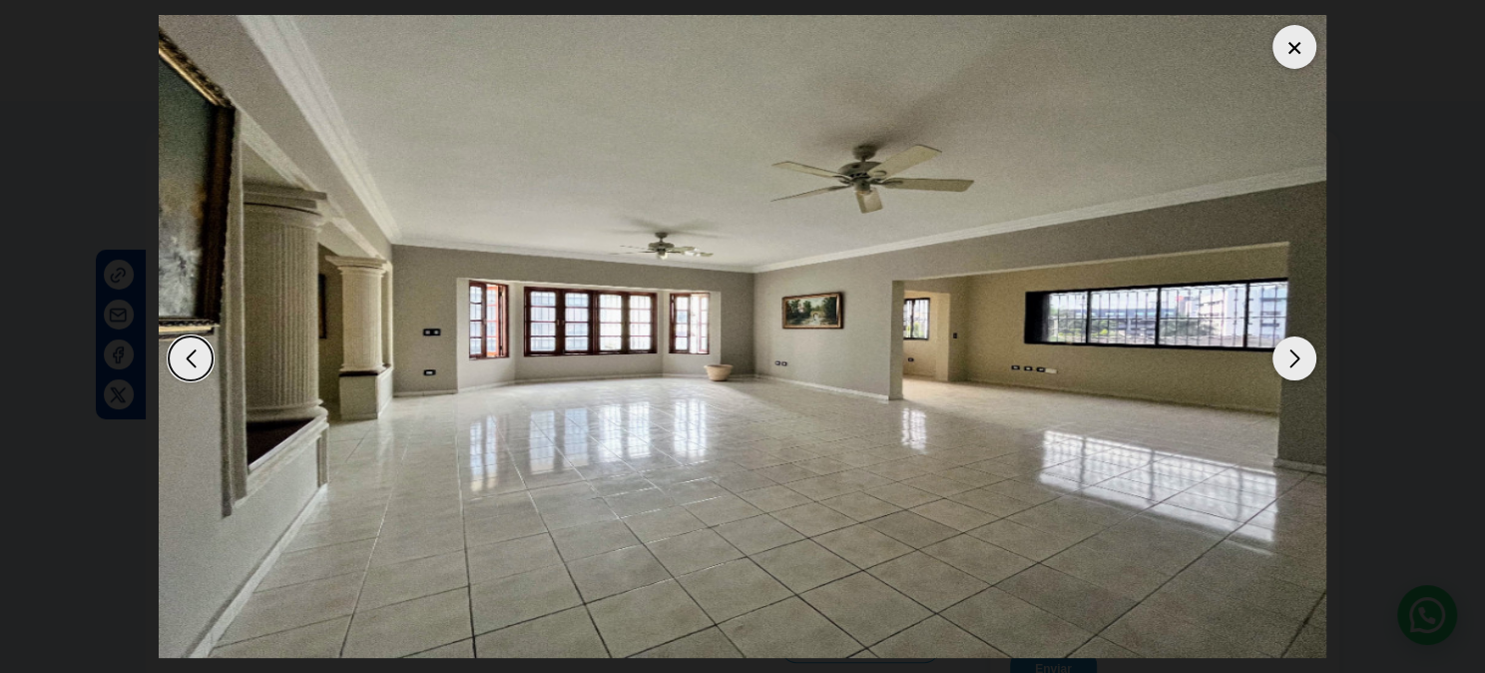
click at [1282, 354] on div "Next slide" at bounding box center [1294, 358] width 44 height 44
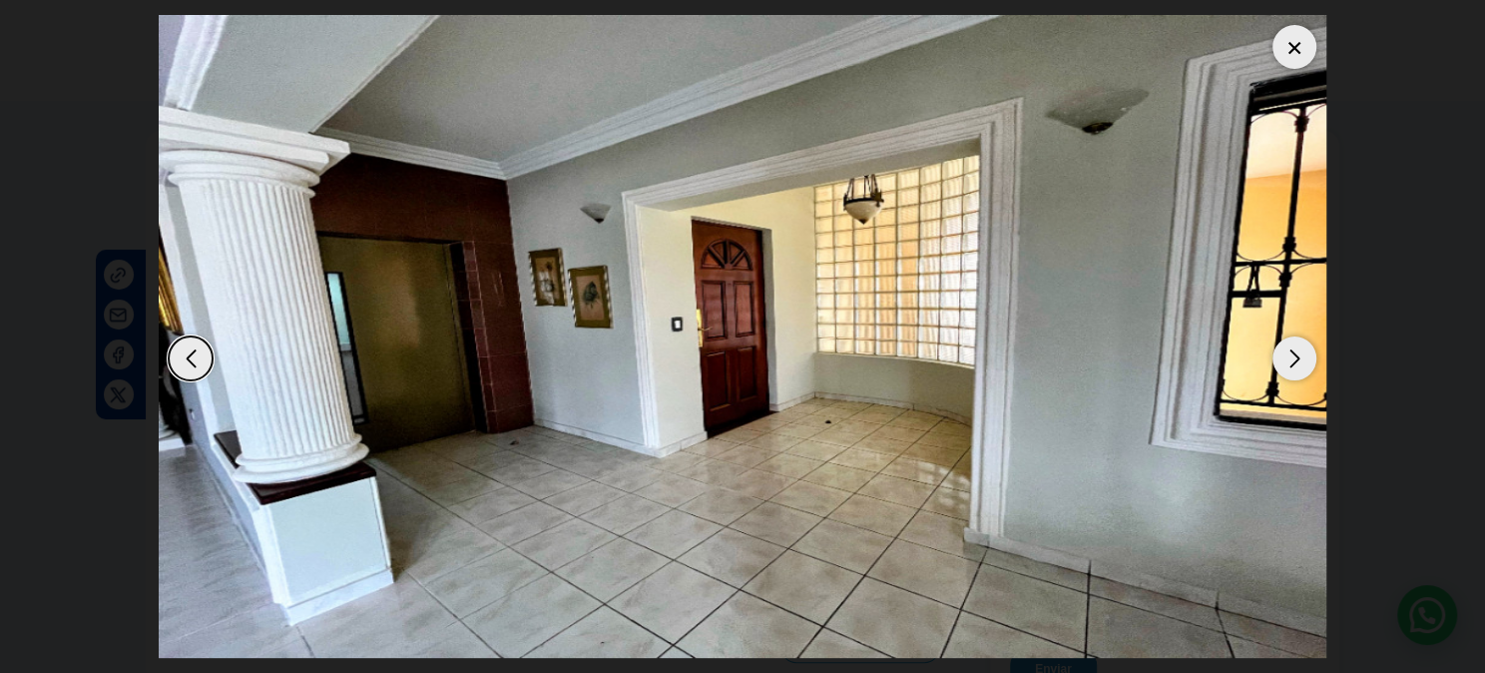
click at [1282, 354] on div "Next slide" at bounding box center [1294, 358] width 44 height 44
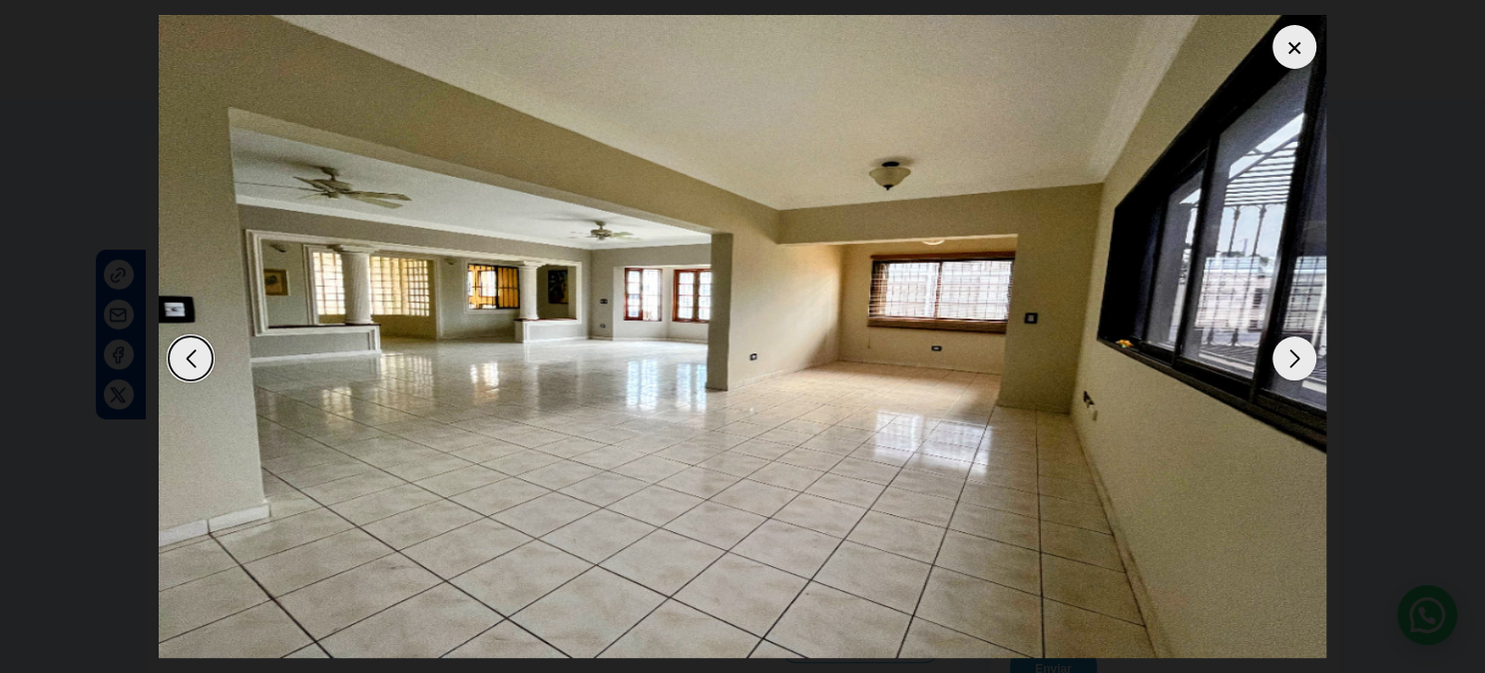
click at [1282, 354] on div "Next slide" at bounding box center [1294, 358] width 44 height 44
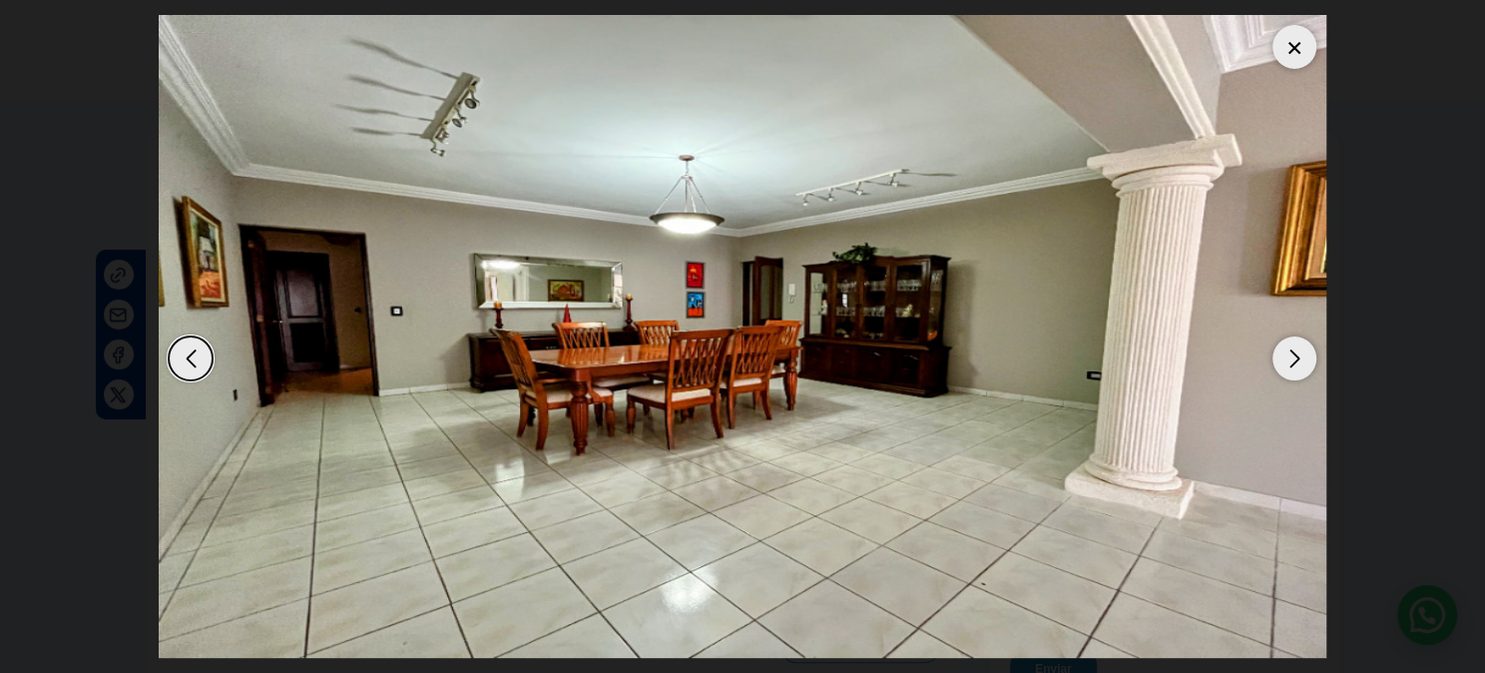
click at [1282, 354] on div "Next slide" at bounding box center [1294, 358] width 44 height 44
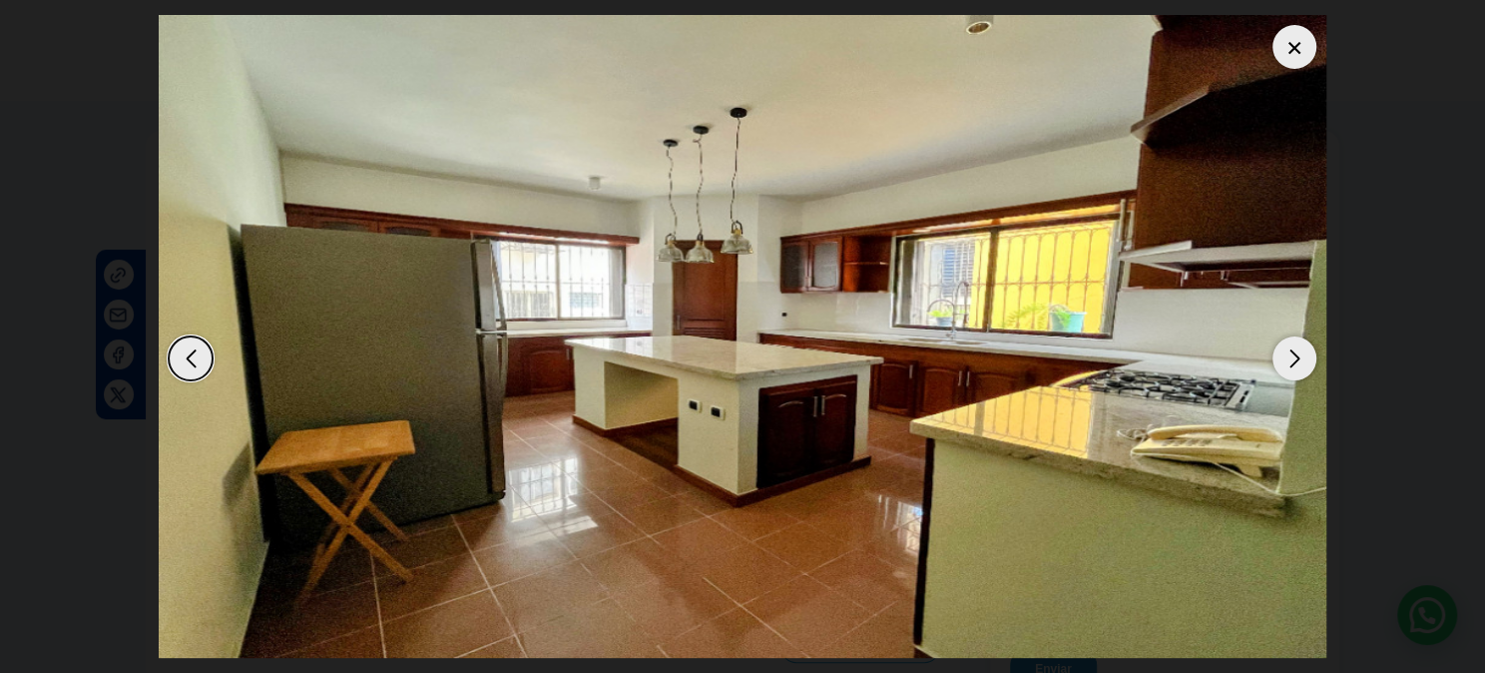
click at [1282, 354] on div "Next slide" at bounding box center [1294, 358] width 44 height 44
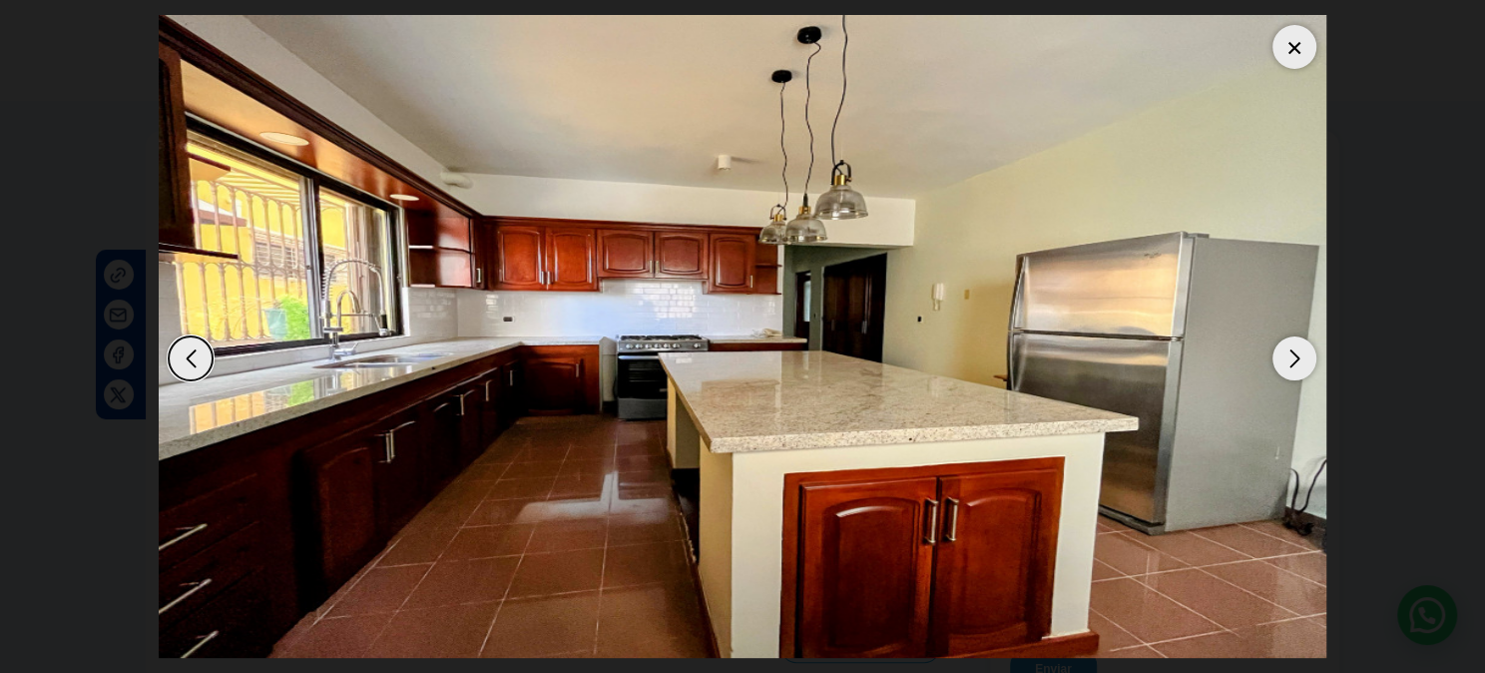
click at [1282, 354] on div "Next slide" at bounding box center [1294, 358] width 44 height 44
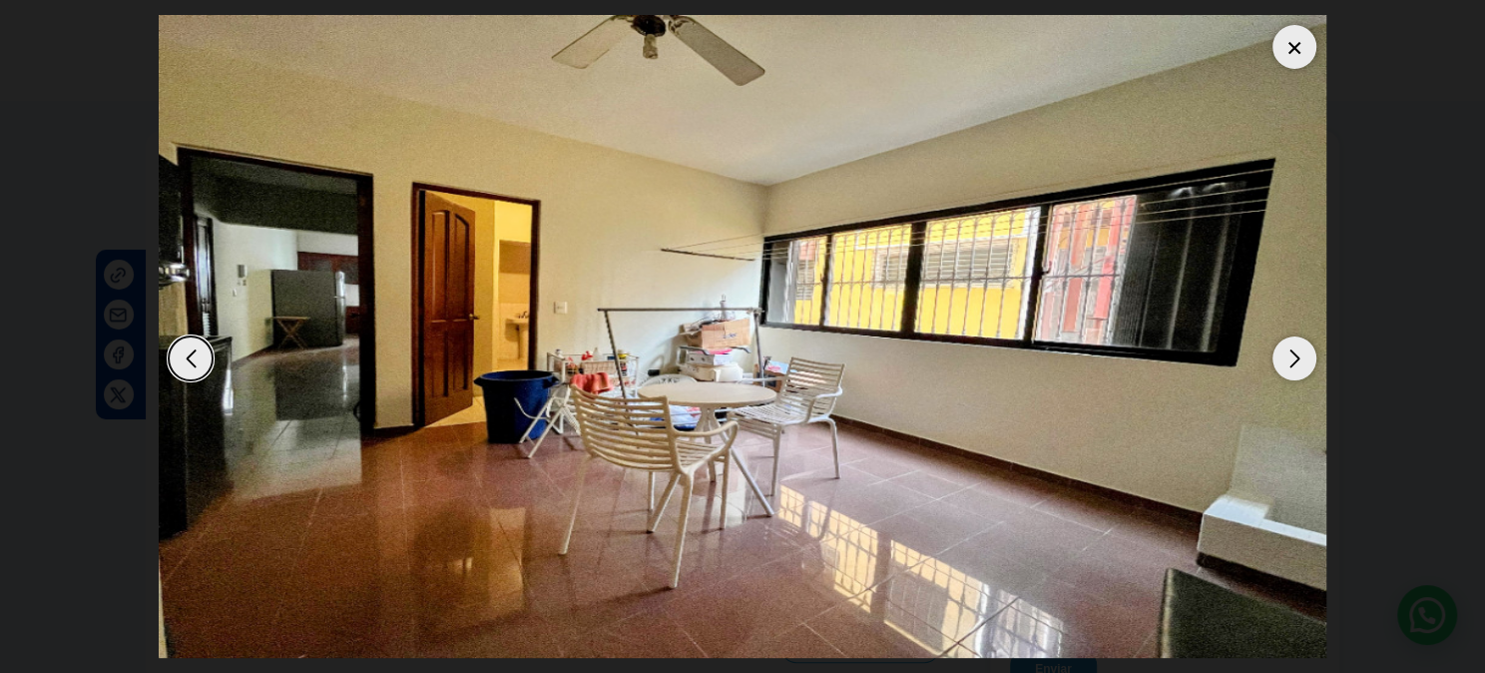
click at [1282, 354] on div "Next slide" at bounding box center [1294, 358] width 44 height 44
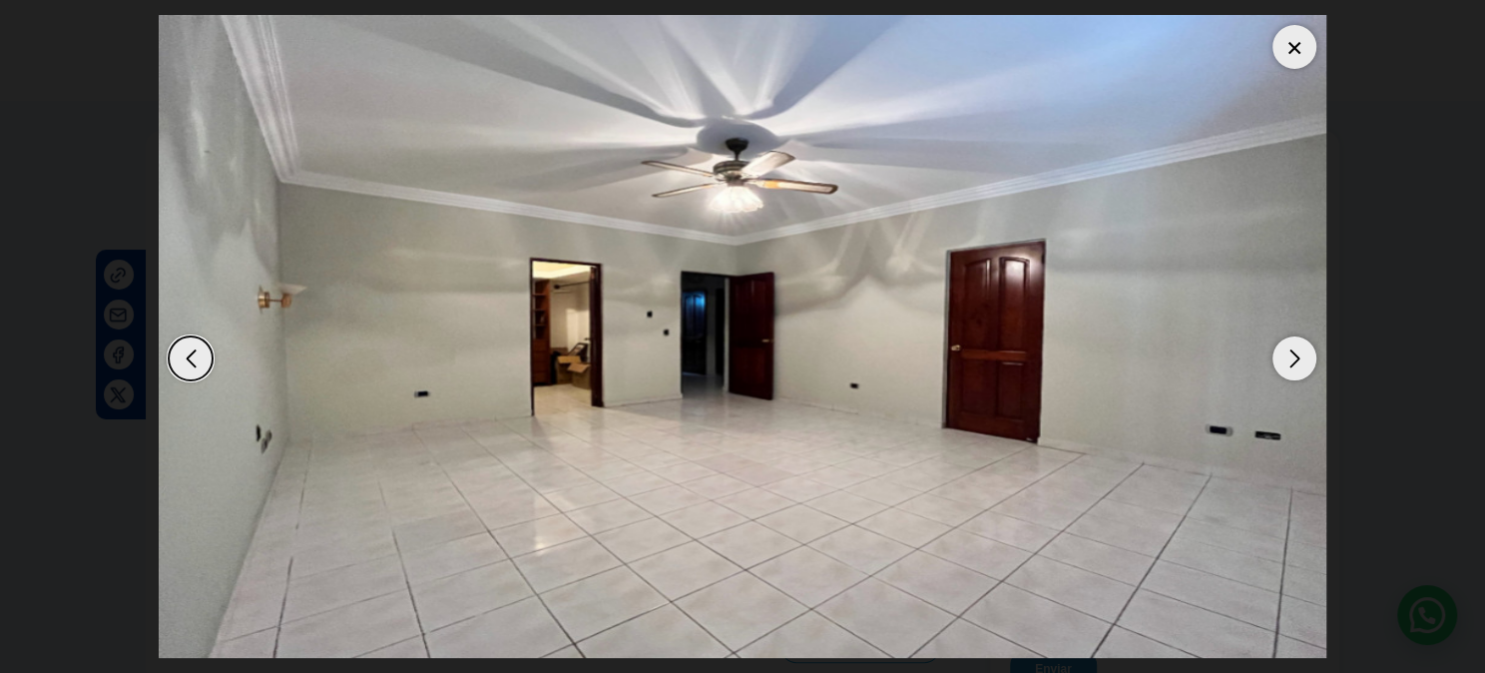
click at [1282, 354] on div "Next slide" at bounding box center [1294, 358] width 44 height 44
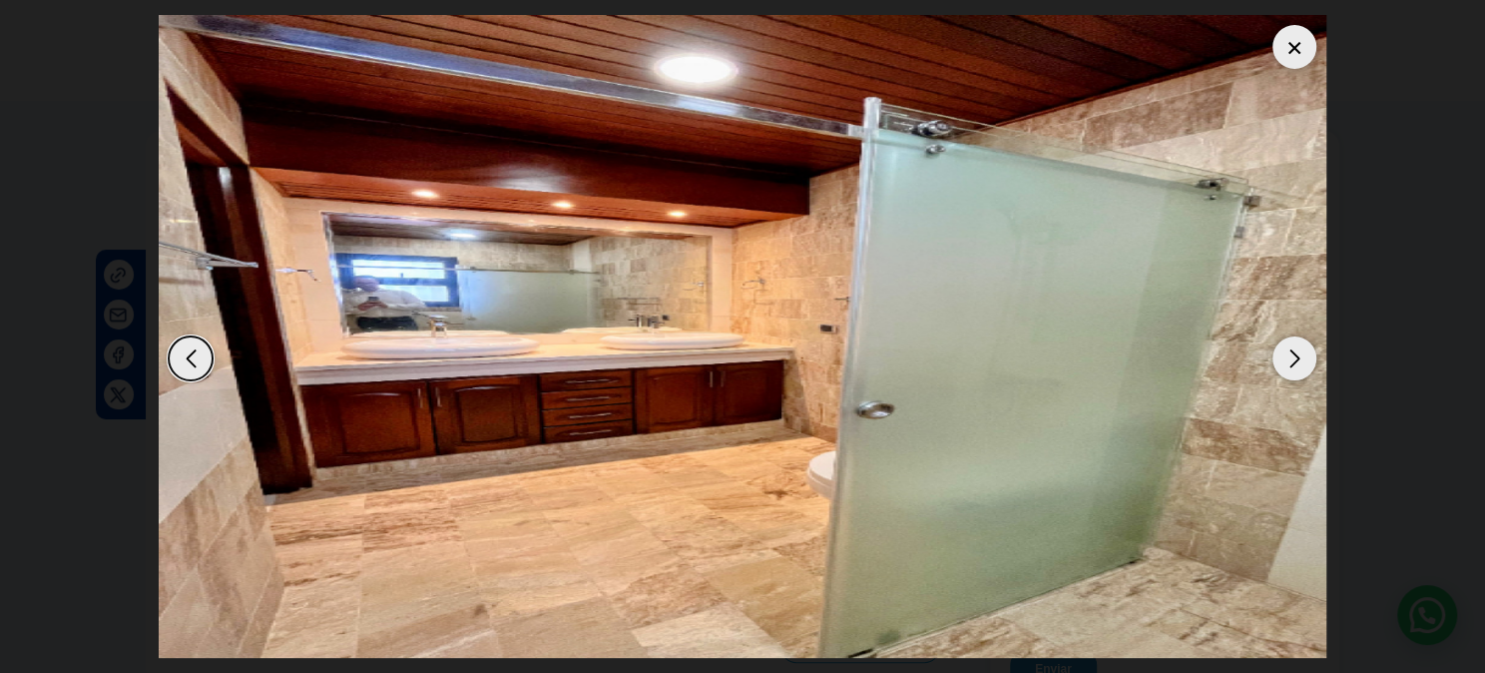
click at [1282, 354] on div "Next slide" at bounding box center [1294, 358] width 44 height 44
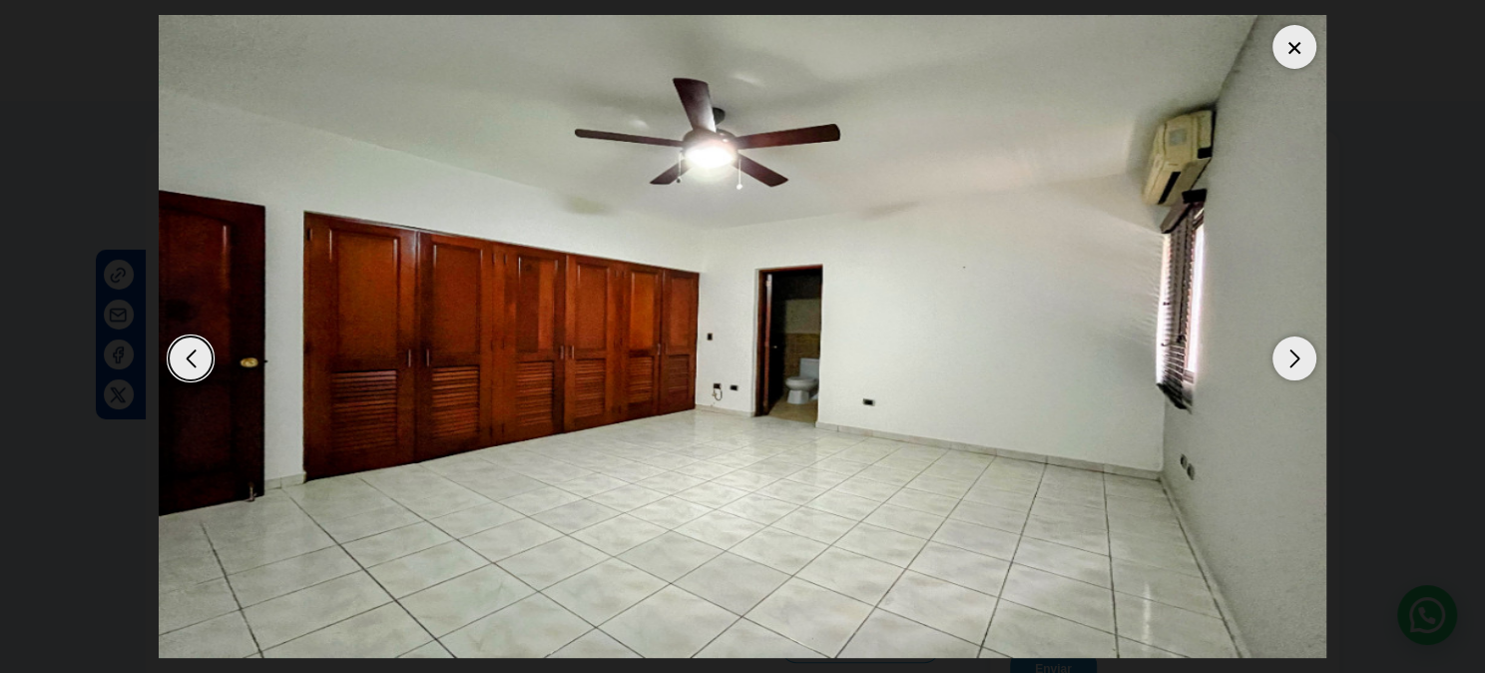
click at [1282, 354] on div "Next slide" at bounding box center [1294, 358] width 44 height 44
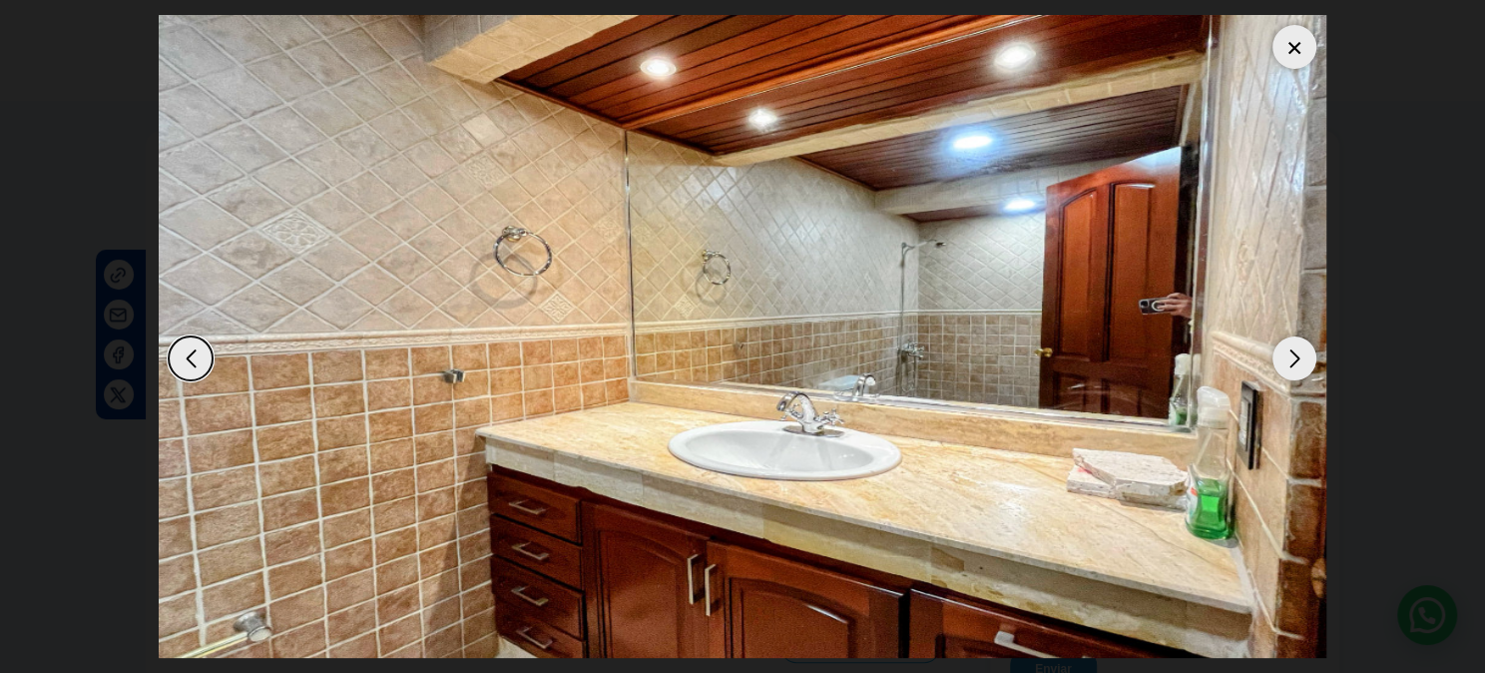
click at [1282, 354] on div "Next slide" at bounding box center [1294, 358] width 44 height 44
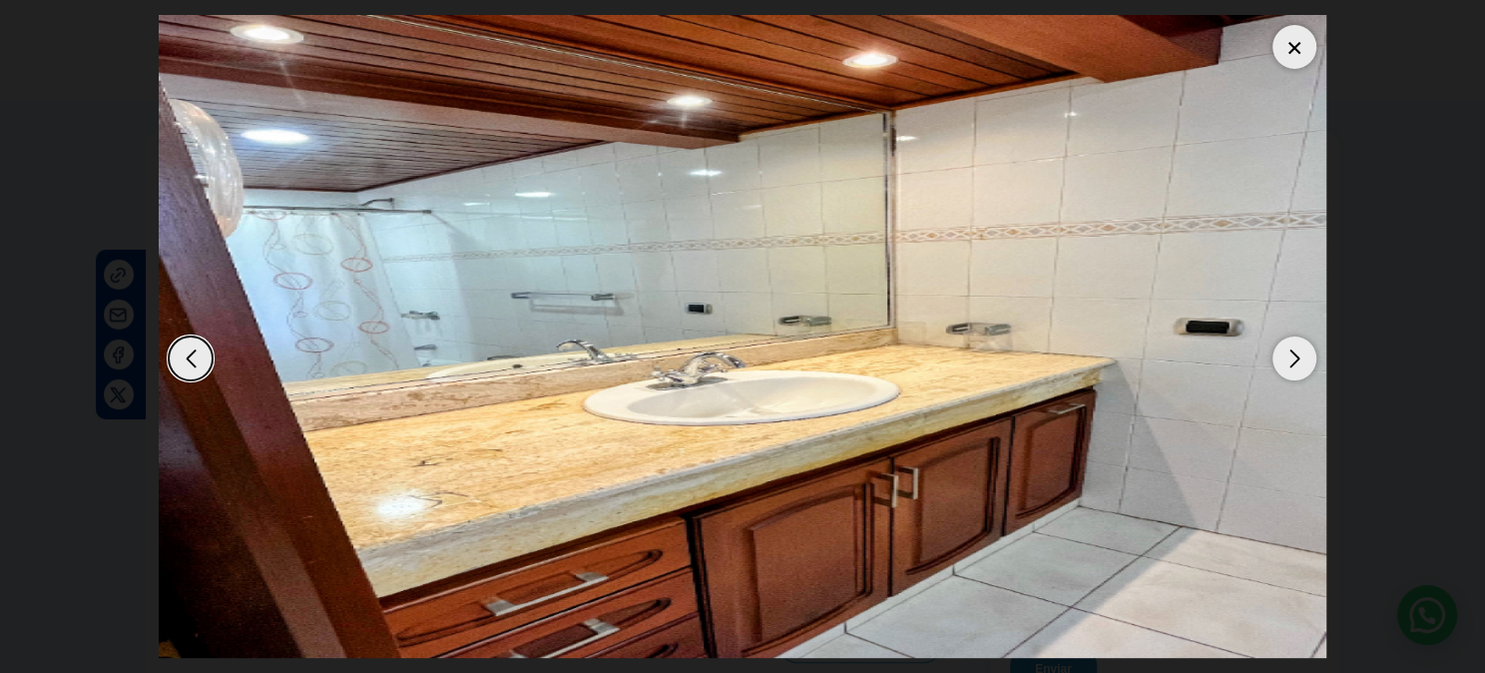
click at [1306, 46] on div at bounding box center [1294, 47] width 44 height 44
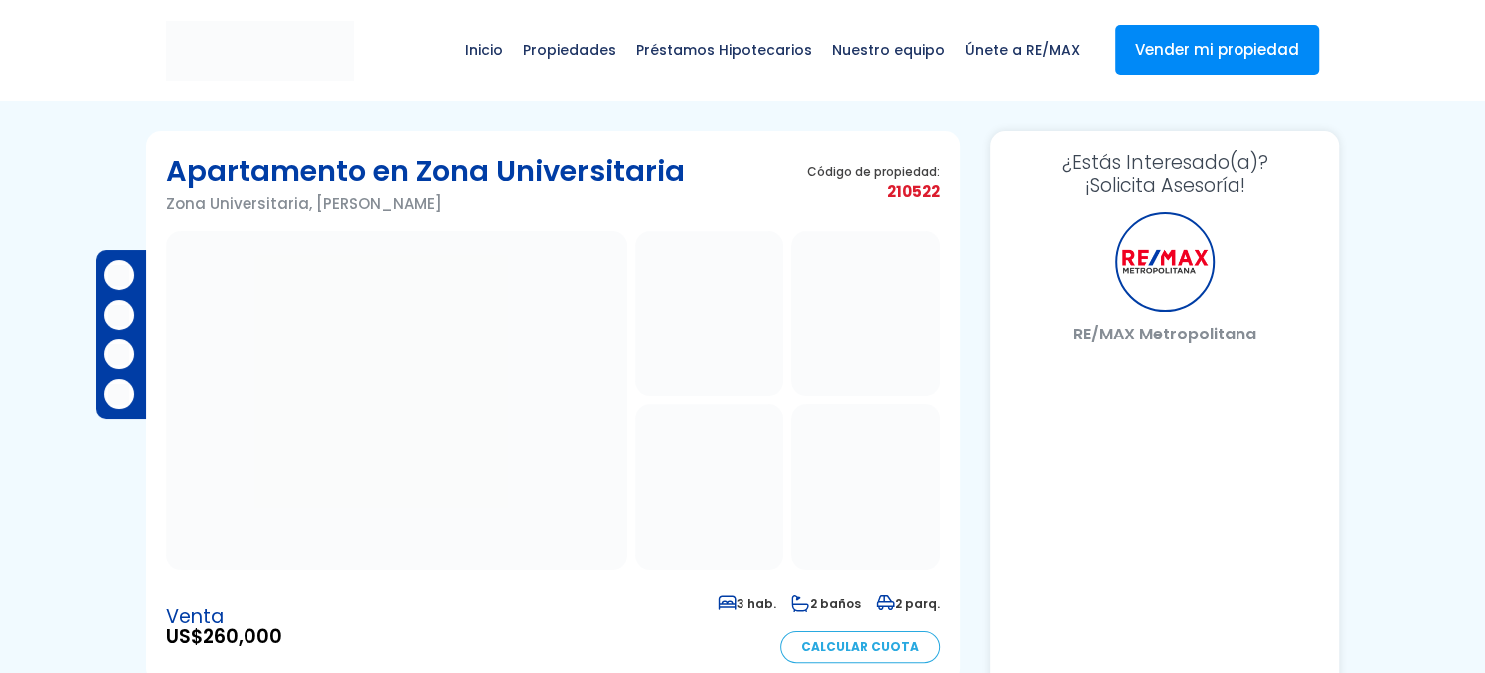
select select "US"
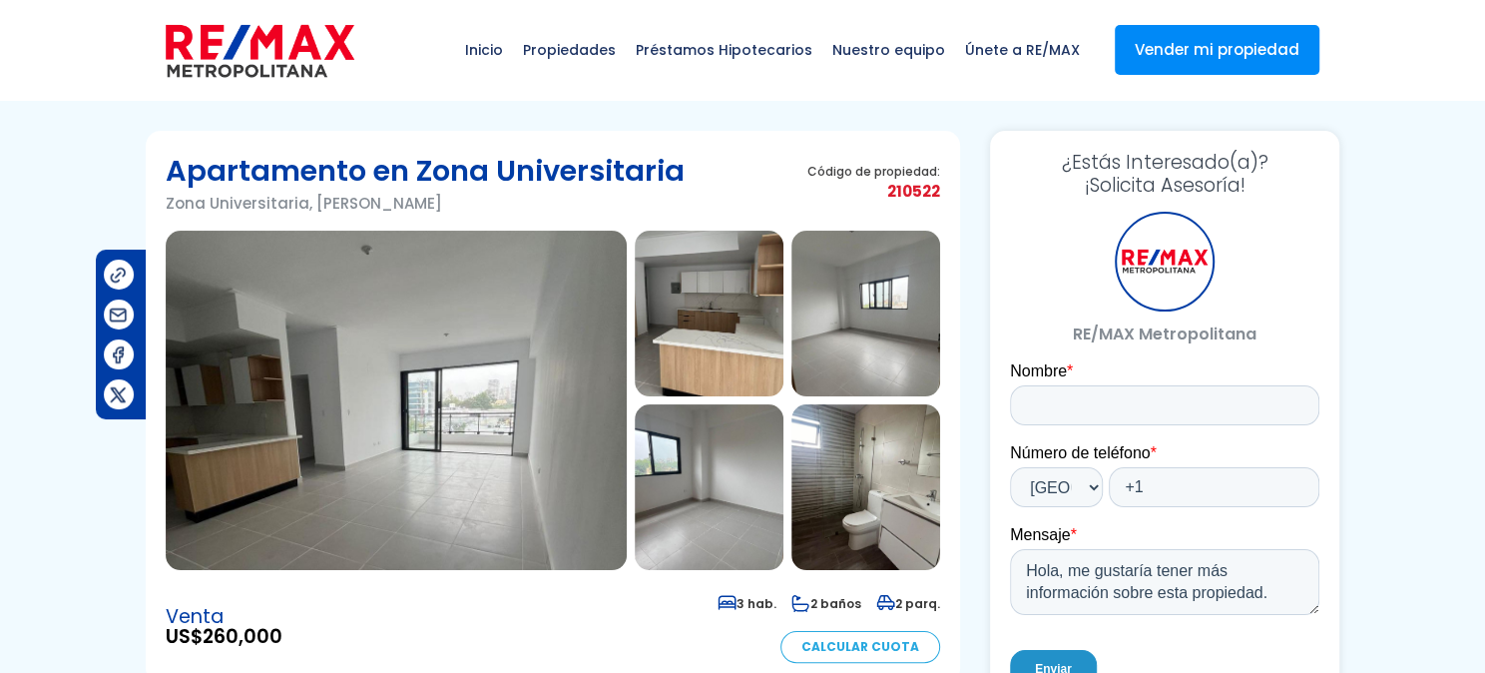
click at [469, 536] on img at bounding box center [396, 400] width 461 height 339
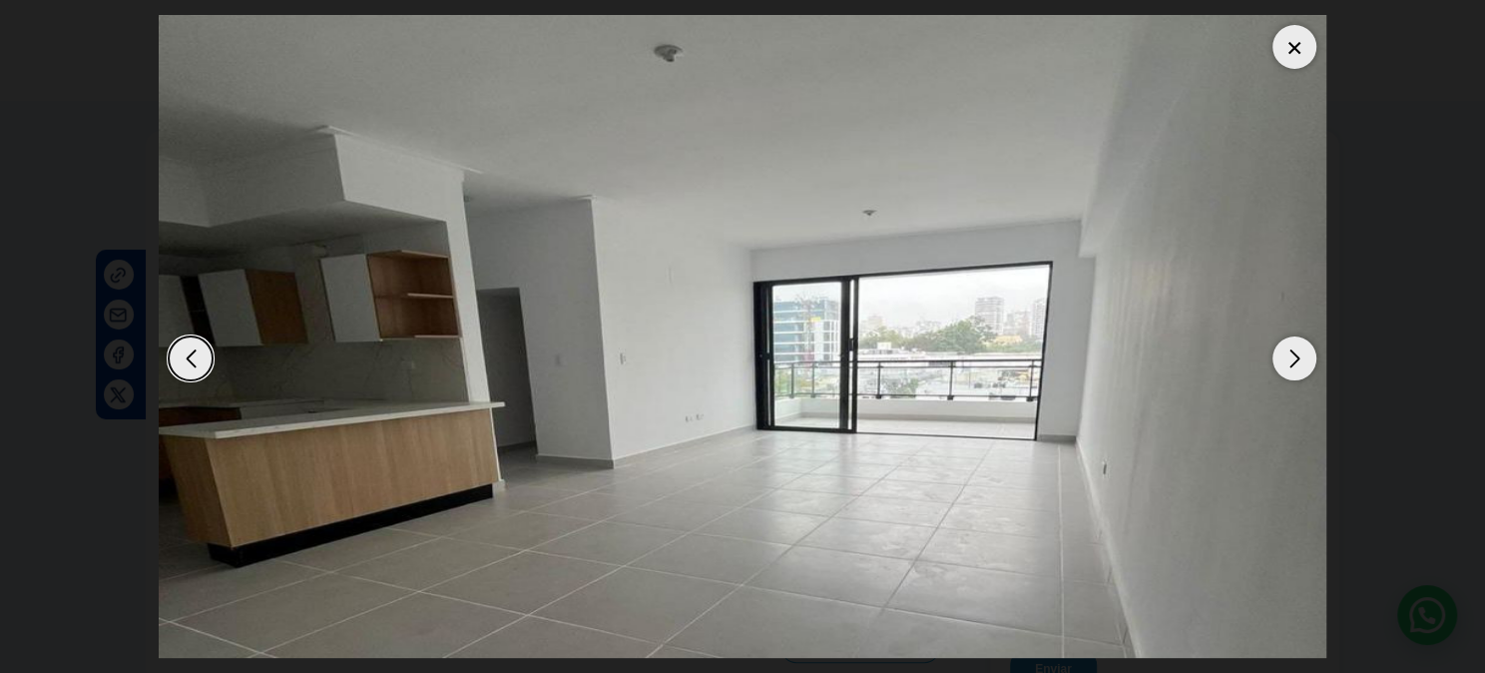
click at [1287, 39] on div at bounding box center [1294, 47] width 44 height 44
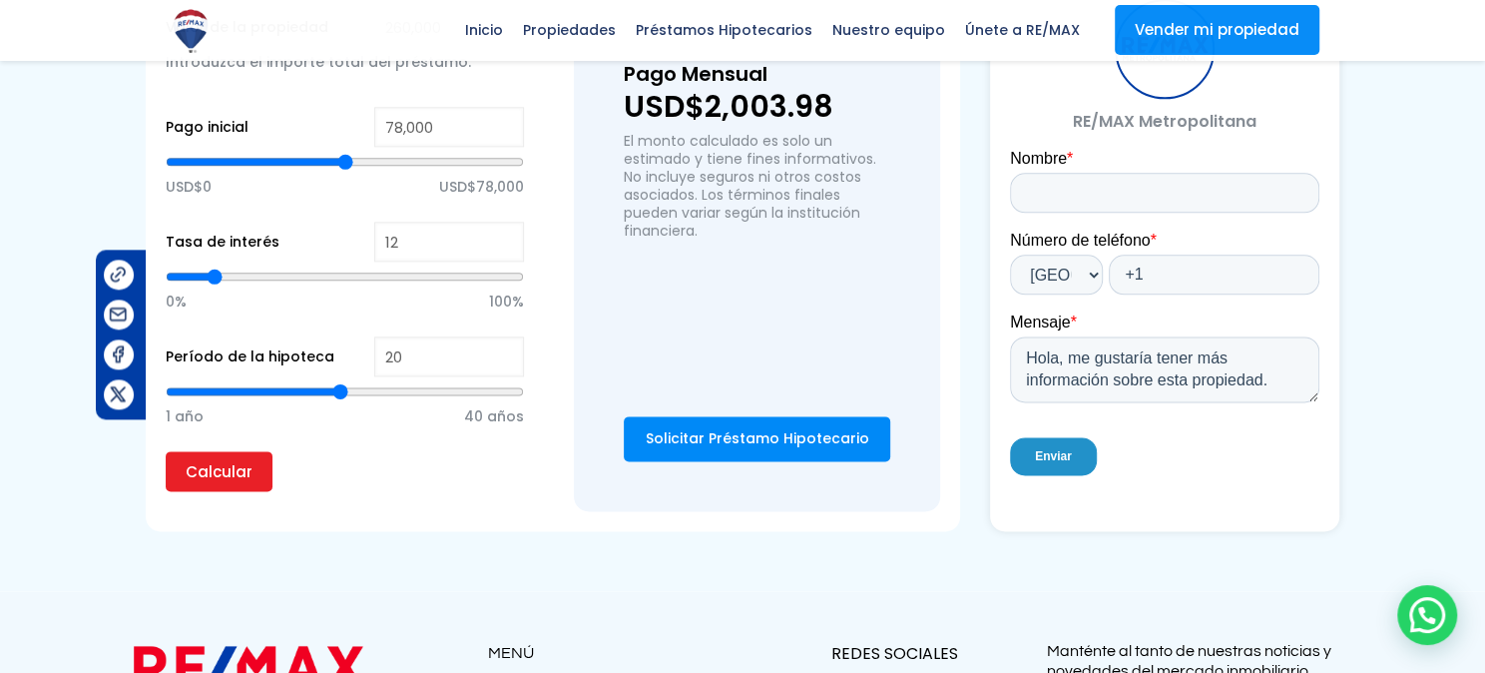
scroll to position [1773, 0]
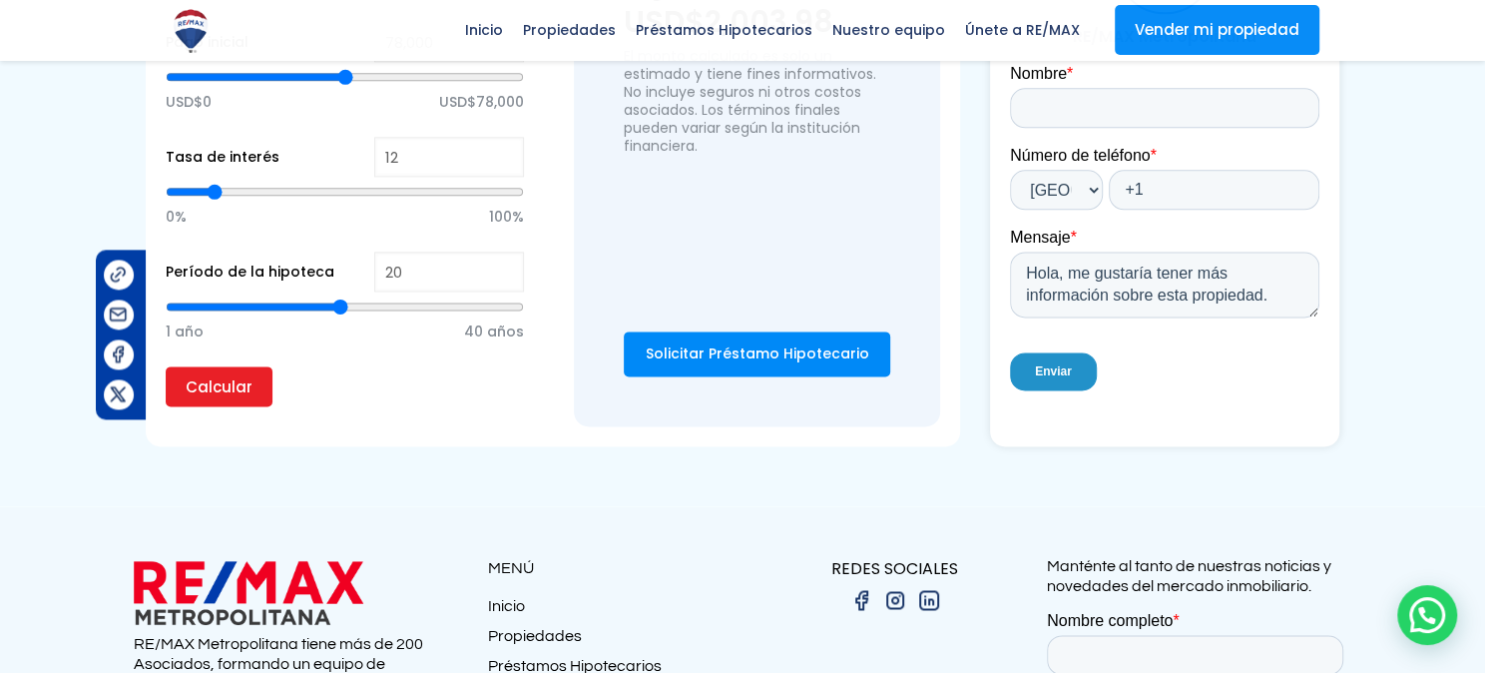
type input "21"
type input "22"
type input "23"
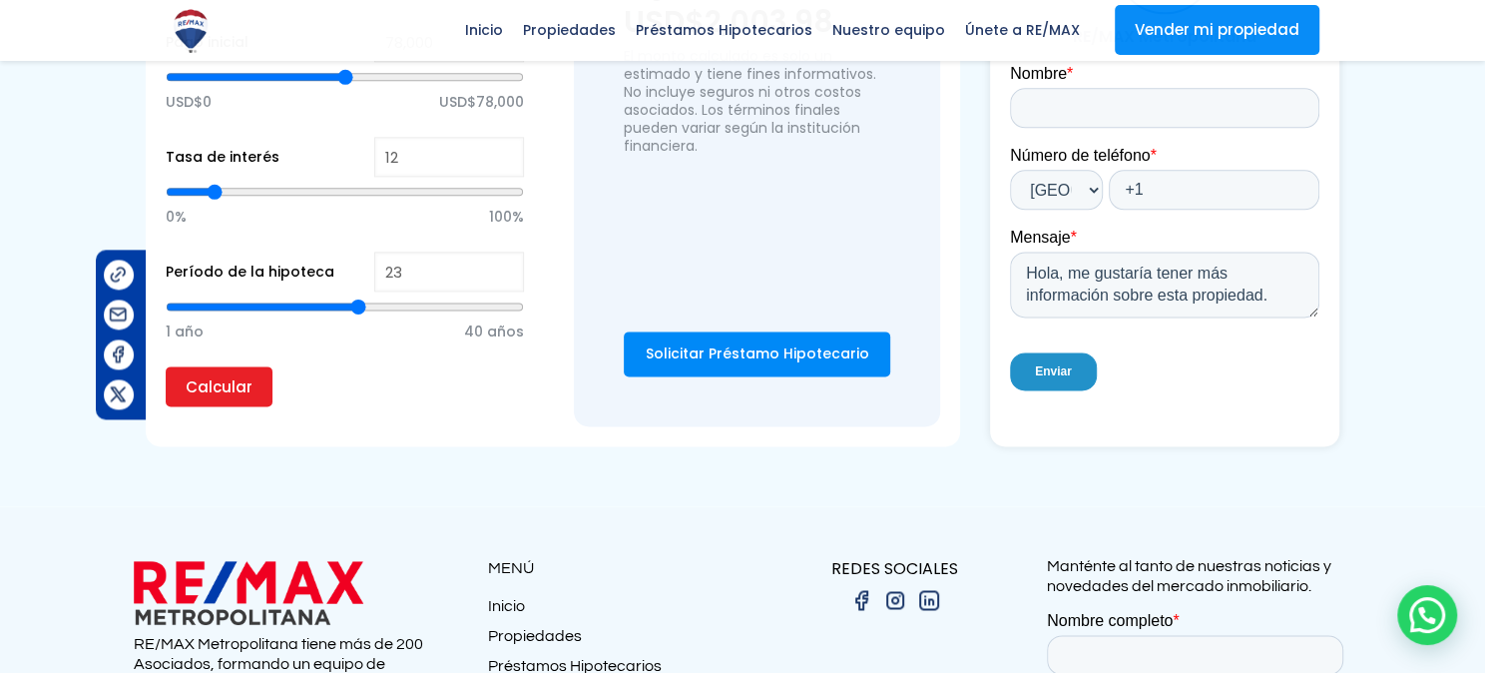
type input "23"
type input "24"
type input "25"
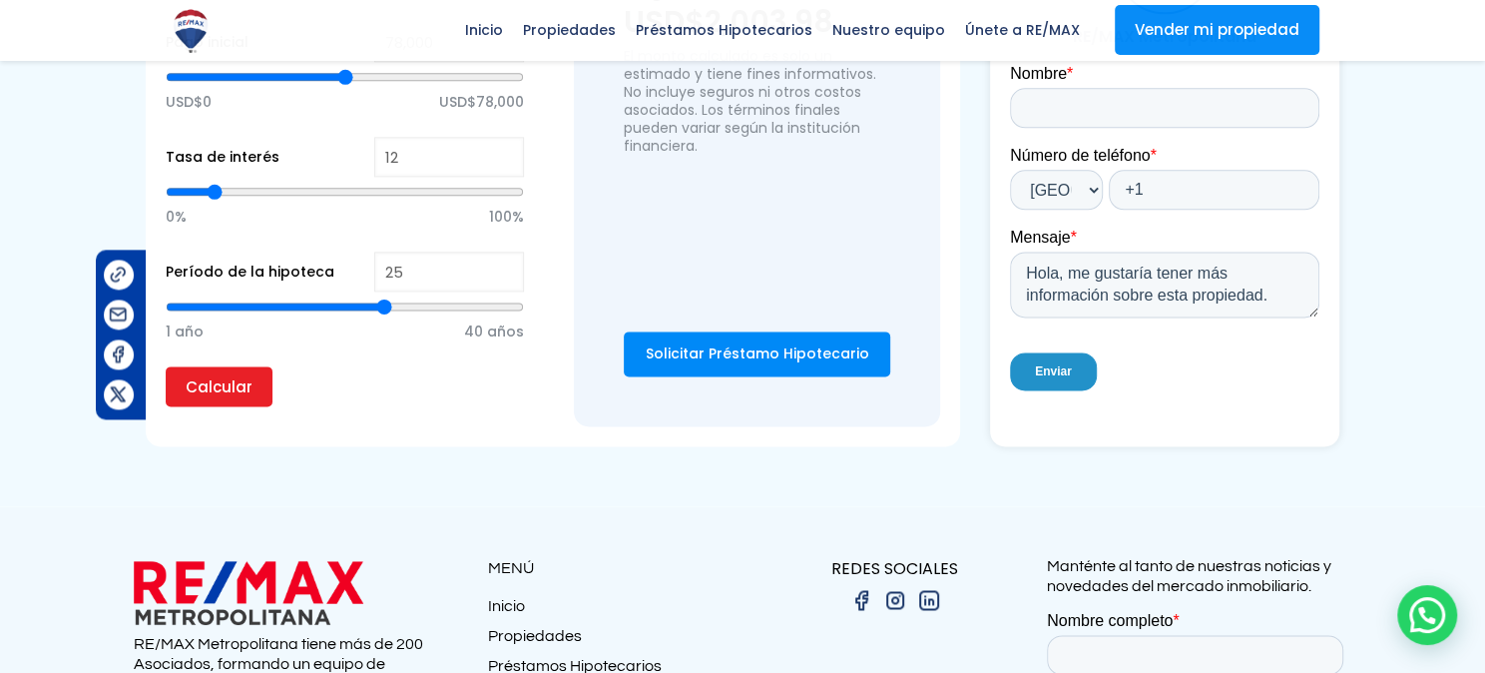
type input "26"
type input "27"
type input "28"
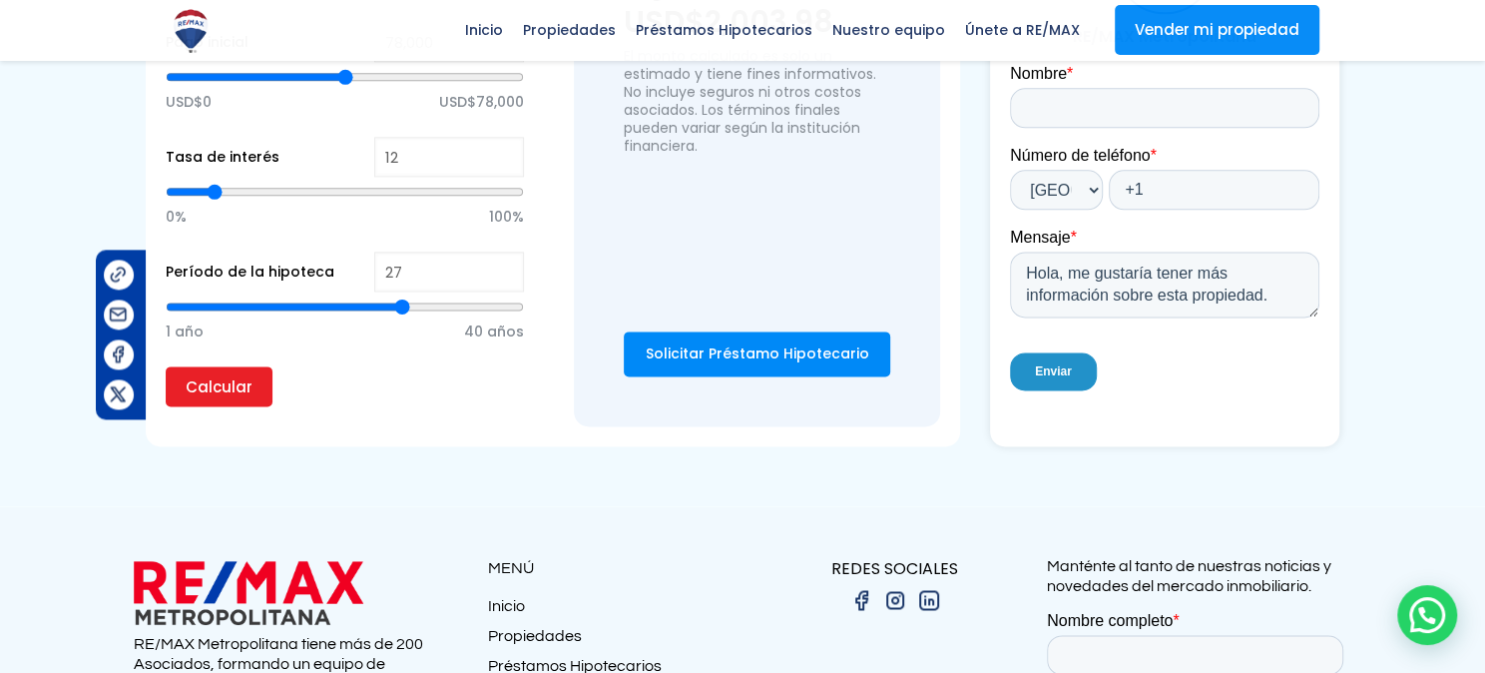
type input "28"
type input "29"
type input "30"
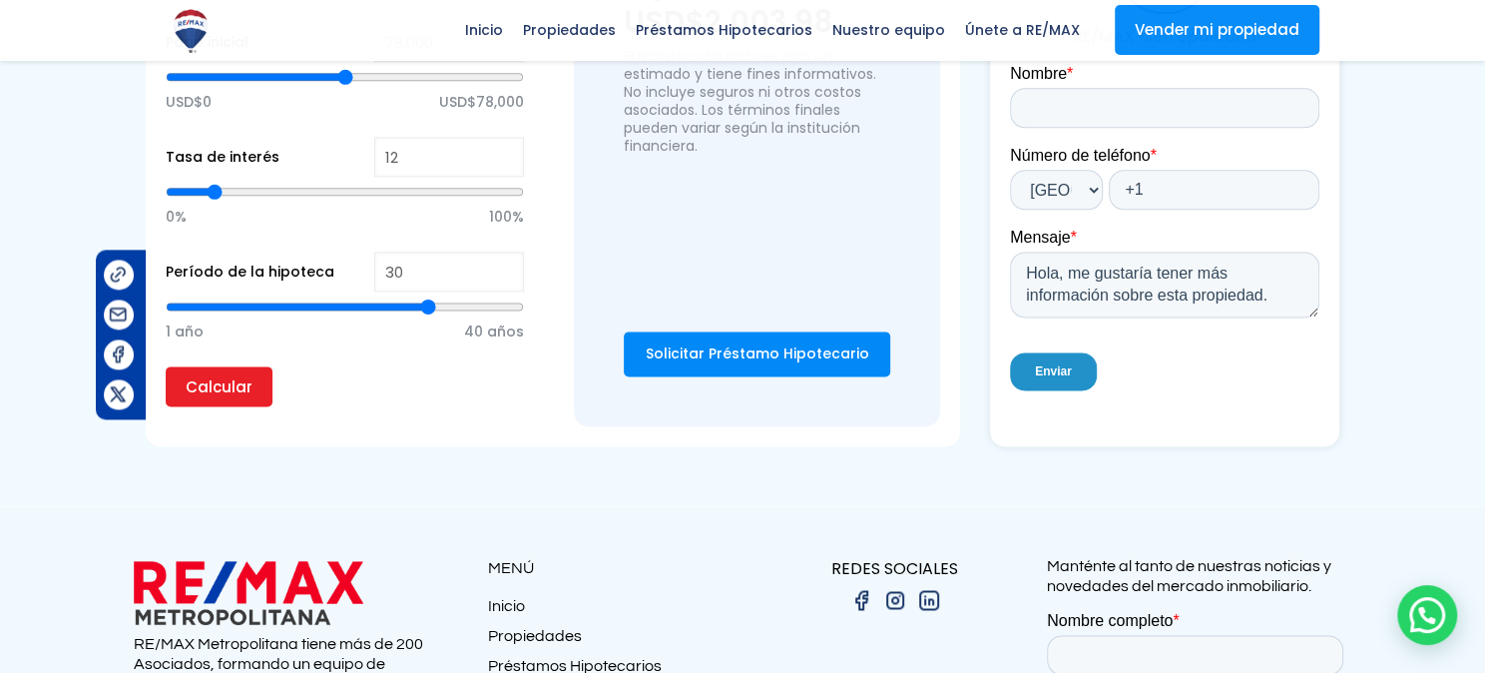
type input "31"
type input "30"
type input "29"
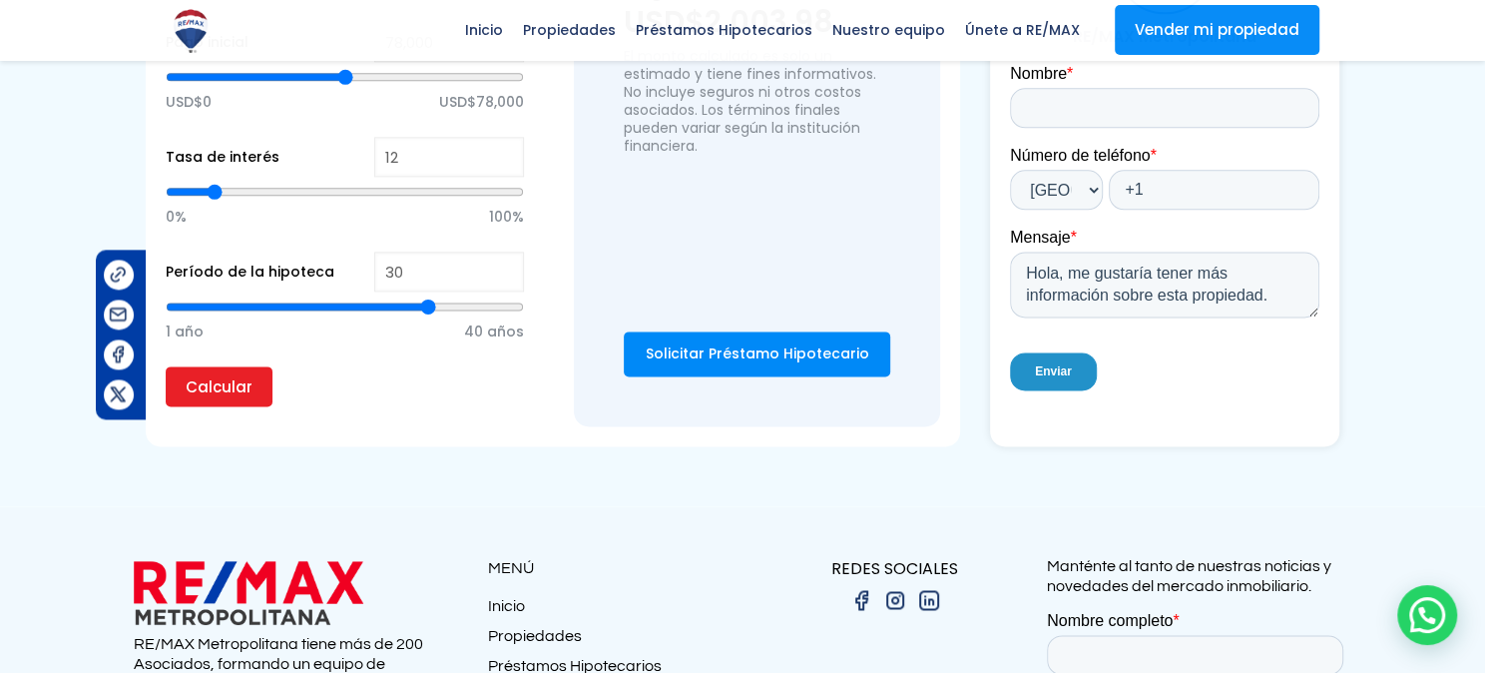
type input "29"
type input "30"
drag, startPoint x: 340, startPoint y: 389, endPoint x: 427, endPoint y: 396, distance: 87.1
type input "30"
click at [427, 316] on input "range" at bounding box center [345, 306] width 358 height 20
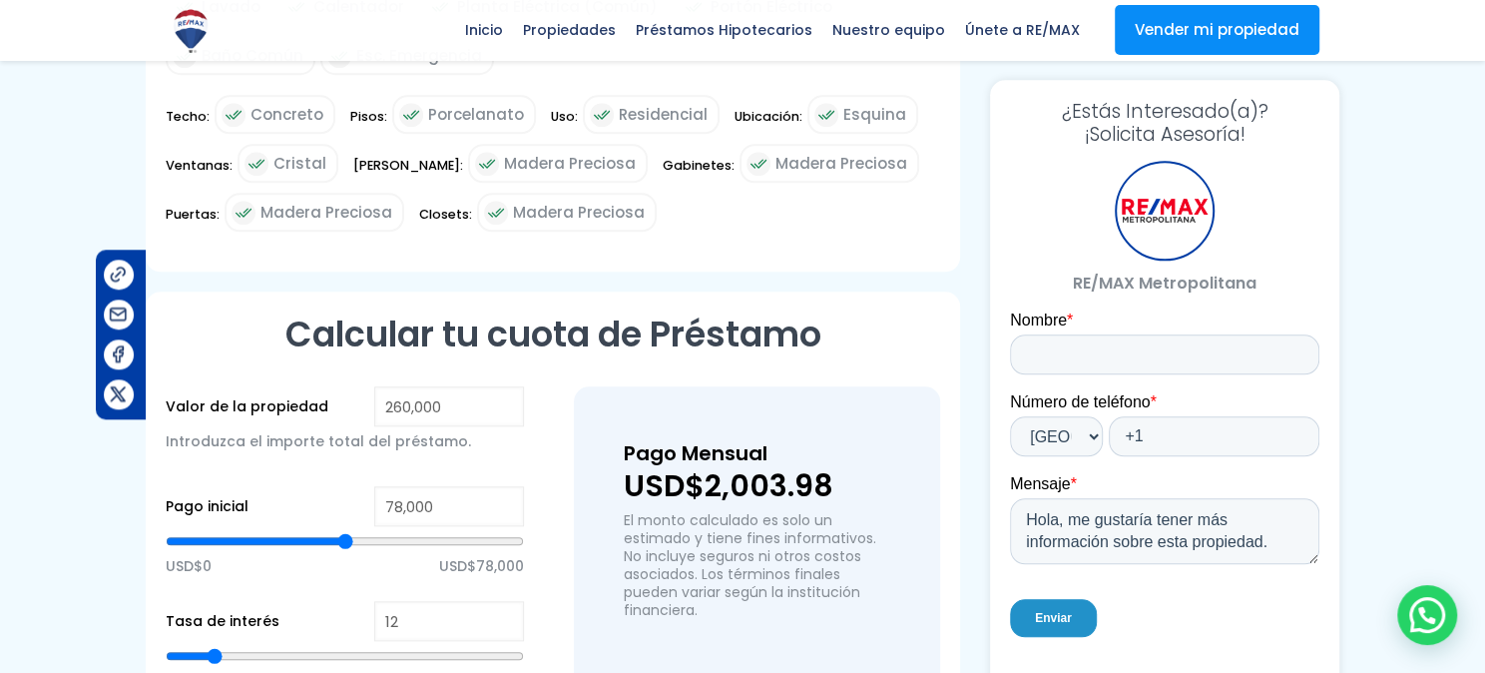
scroll to position [1478, 0]
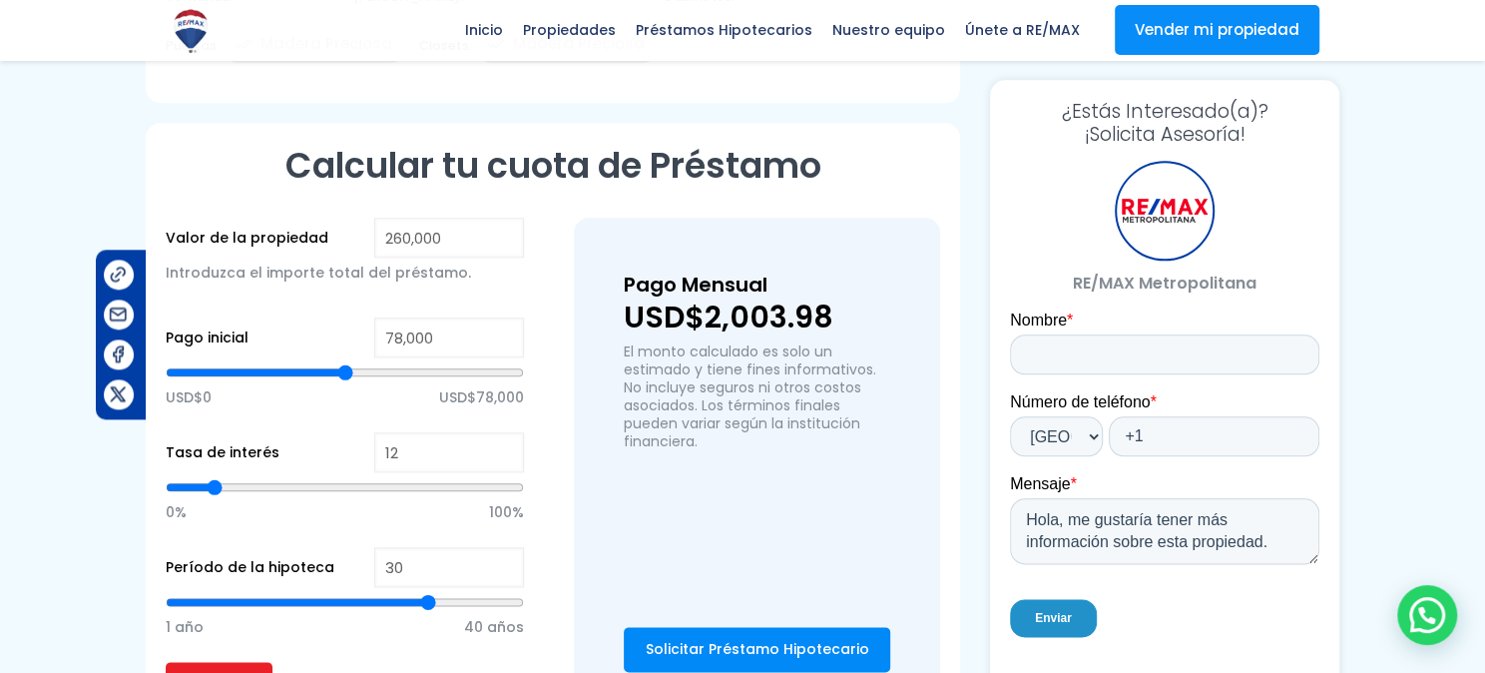
drag, startPoint x: 438, startPoint y: 422, endPoint x: 275, endPoint y: 401, distance: 164.0
click at [280, 413] on div "Pago inicial 78,000 USD$0 USD$78,000" at bounding box center [345, 374] width 358 height 115
type input "1"
type input "10"
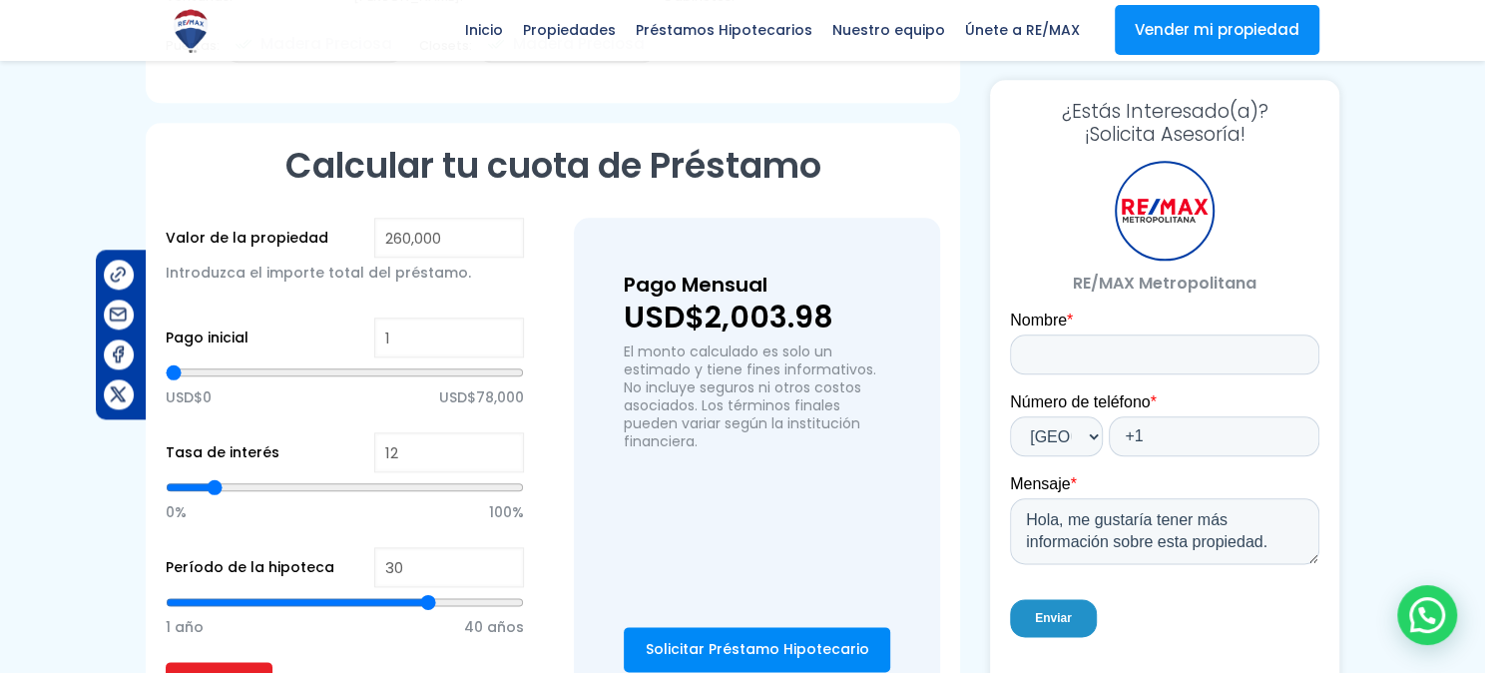
type input "10"
type input "100"
type input "1,000"
type input "1000"
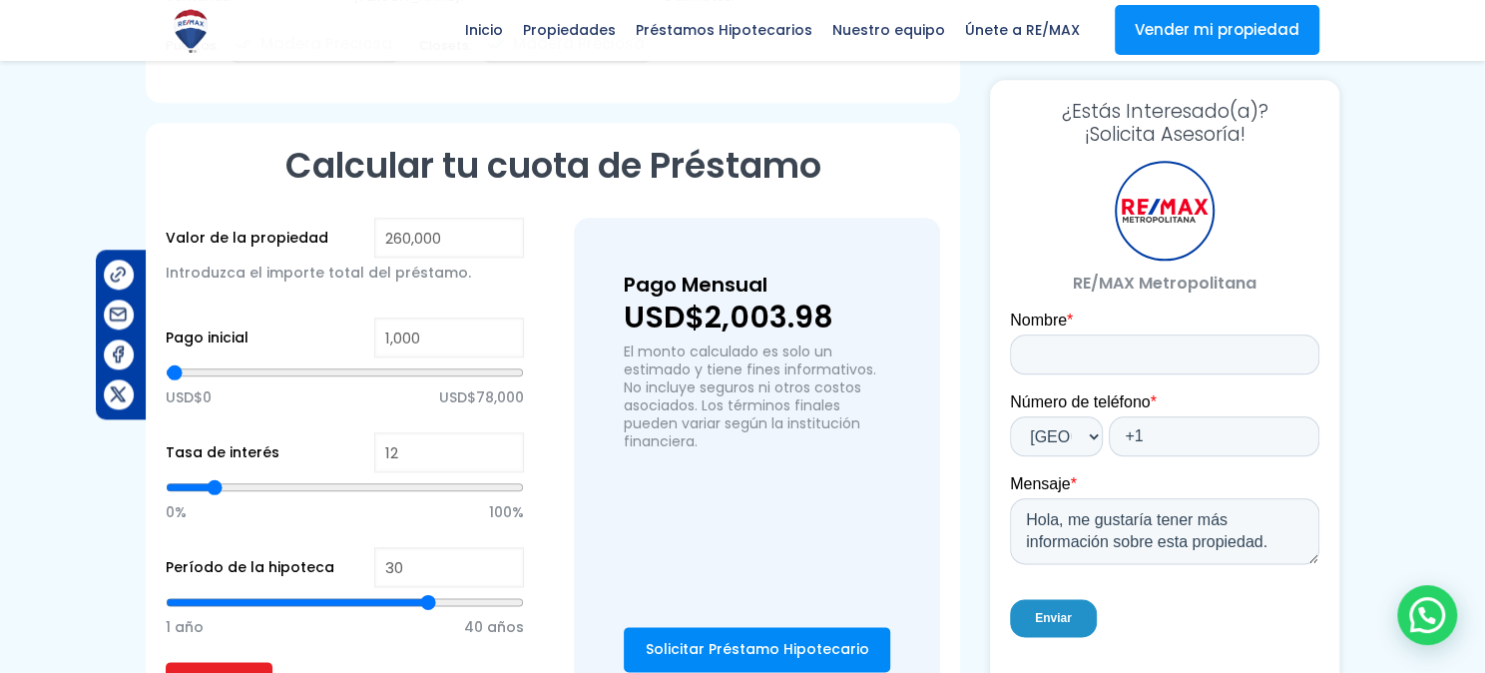
type input "10,000"
type input "10000"
type input "100,000"
type input "100000"
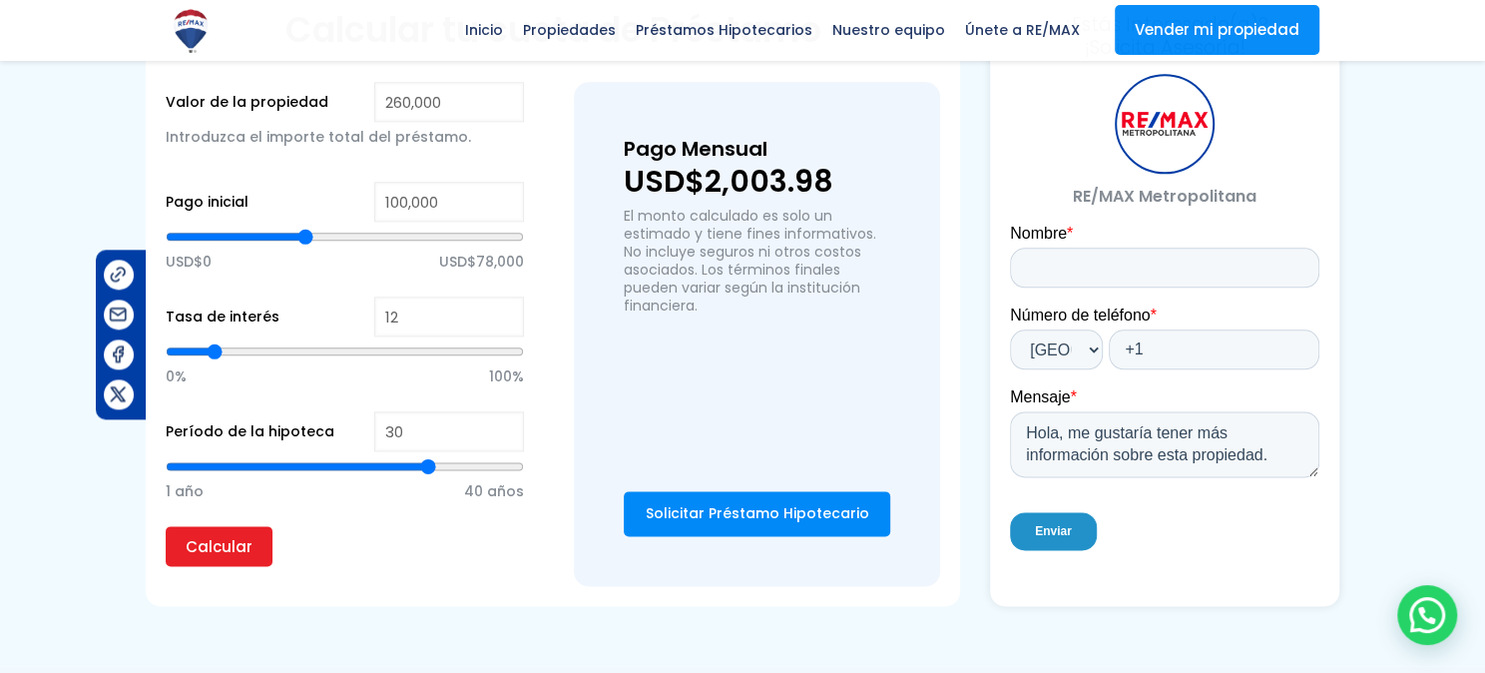
scroll to position [1700, 0]
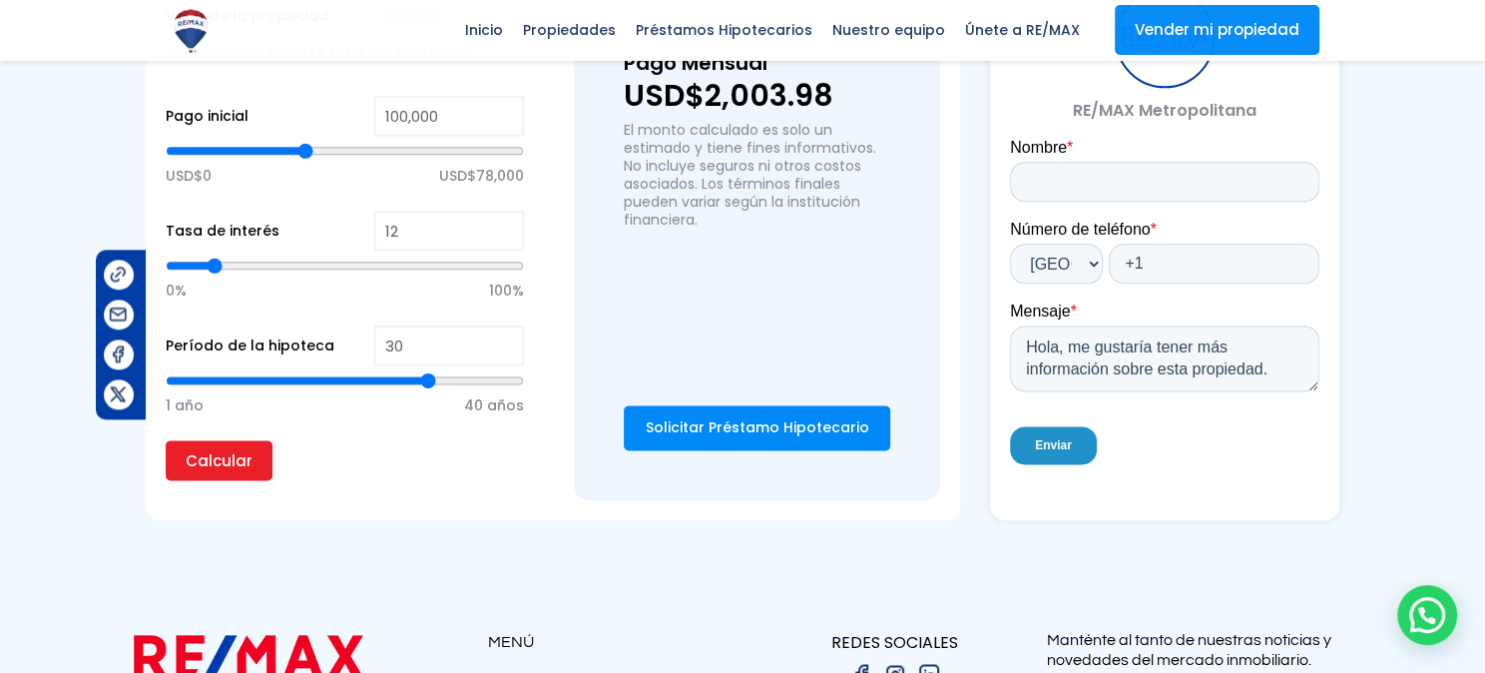
type input "100,000"
click at [193, 480] on input "Calcular" at bounding box center [219, 460] width 107 height 40
type input "31"
type input "32"
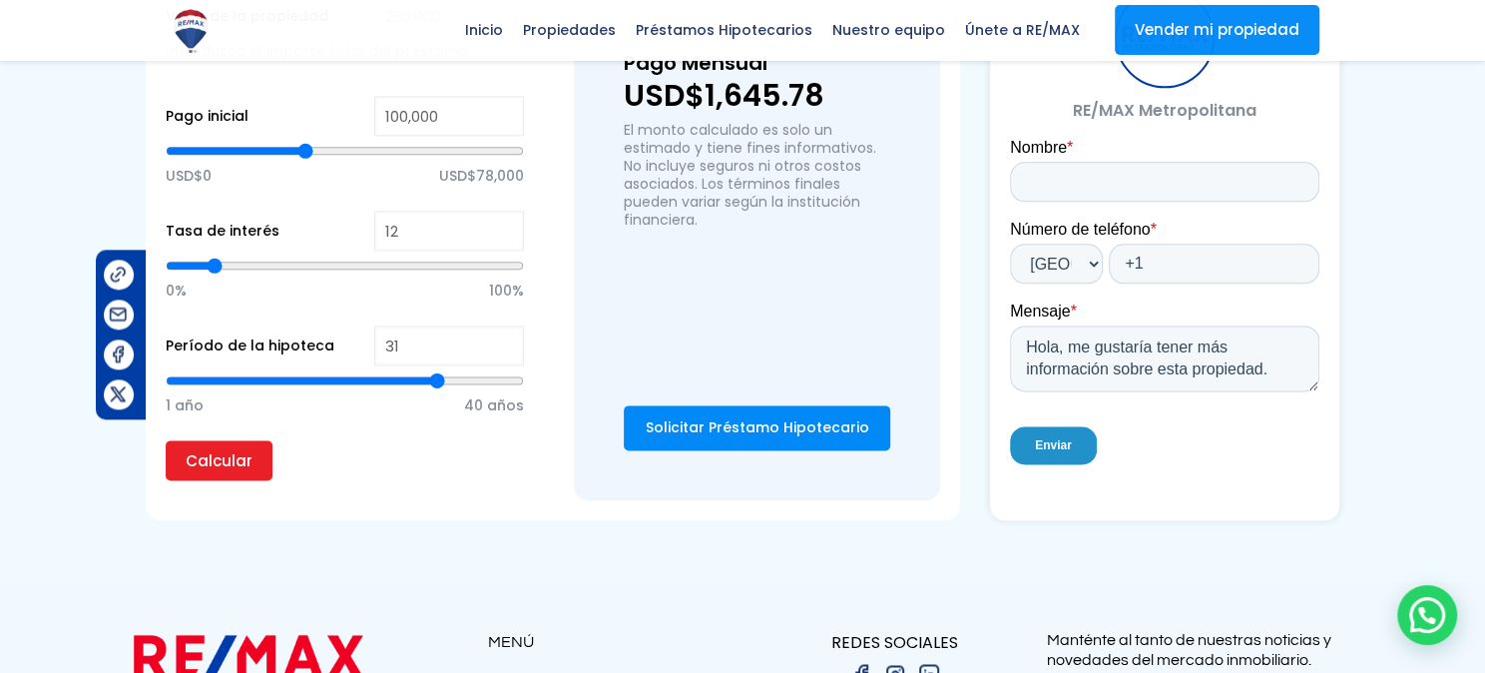
type input "32"
type input "33"
type input "34"
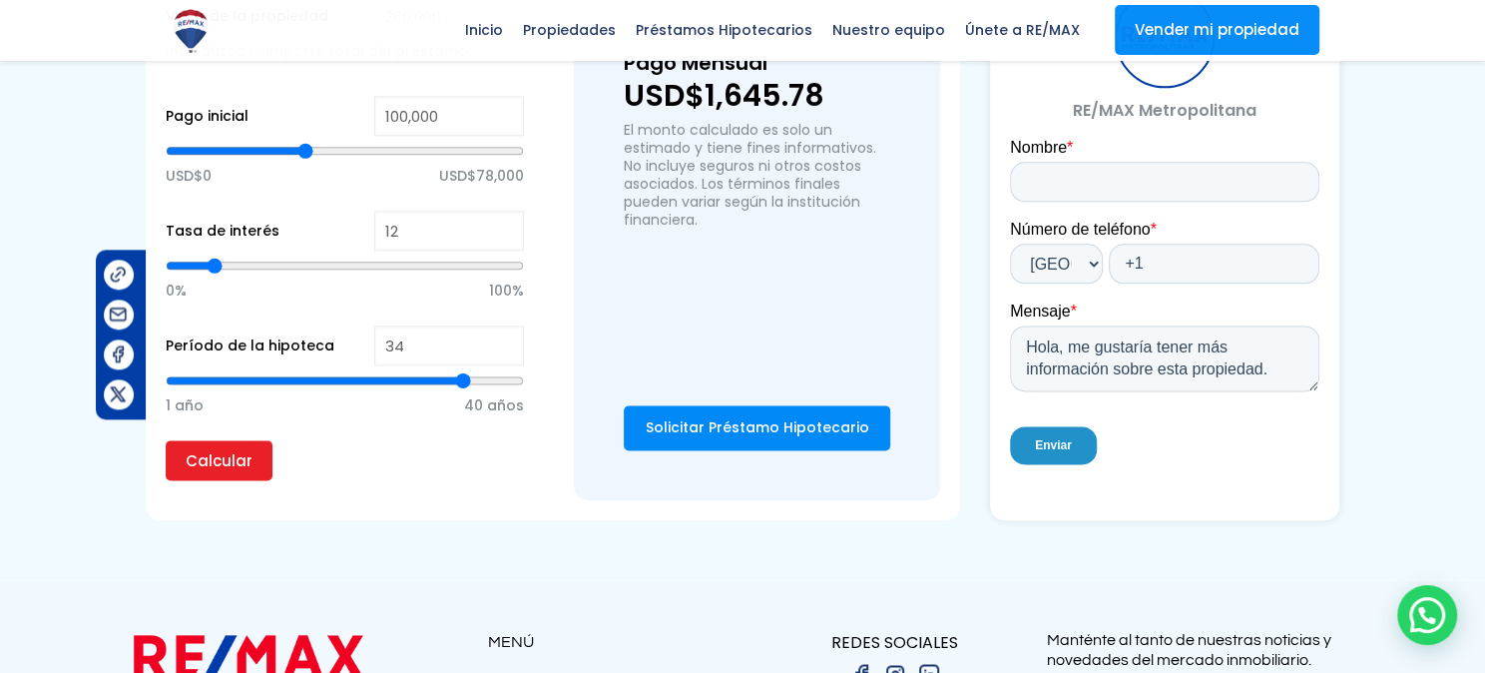
type input "35"
type input "36"
type input "37"
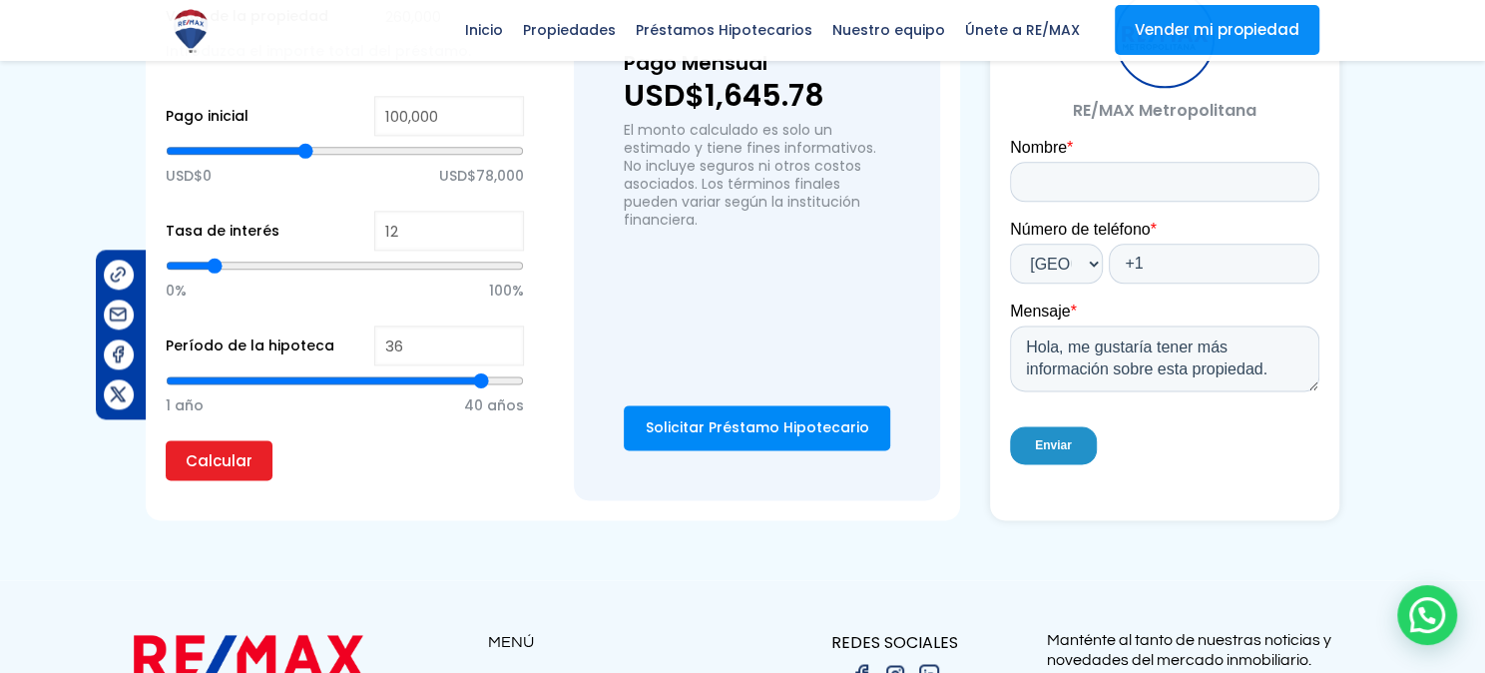
type input "37"
type input "38"
type input "40"
drag, startPoint x: 429, startPoint y: 464, endPoint x: 576, endPoint y: 476, distance: 147.2
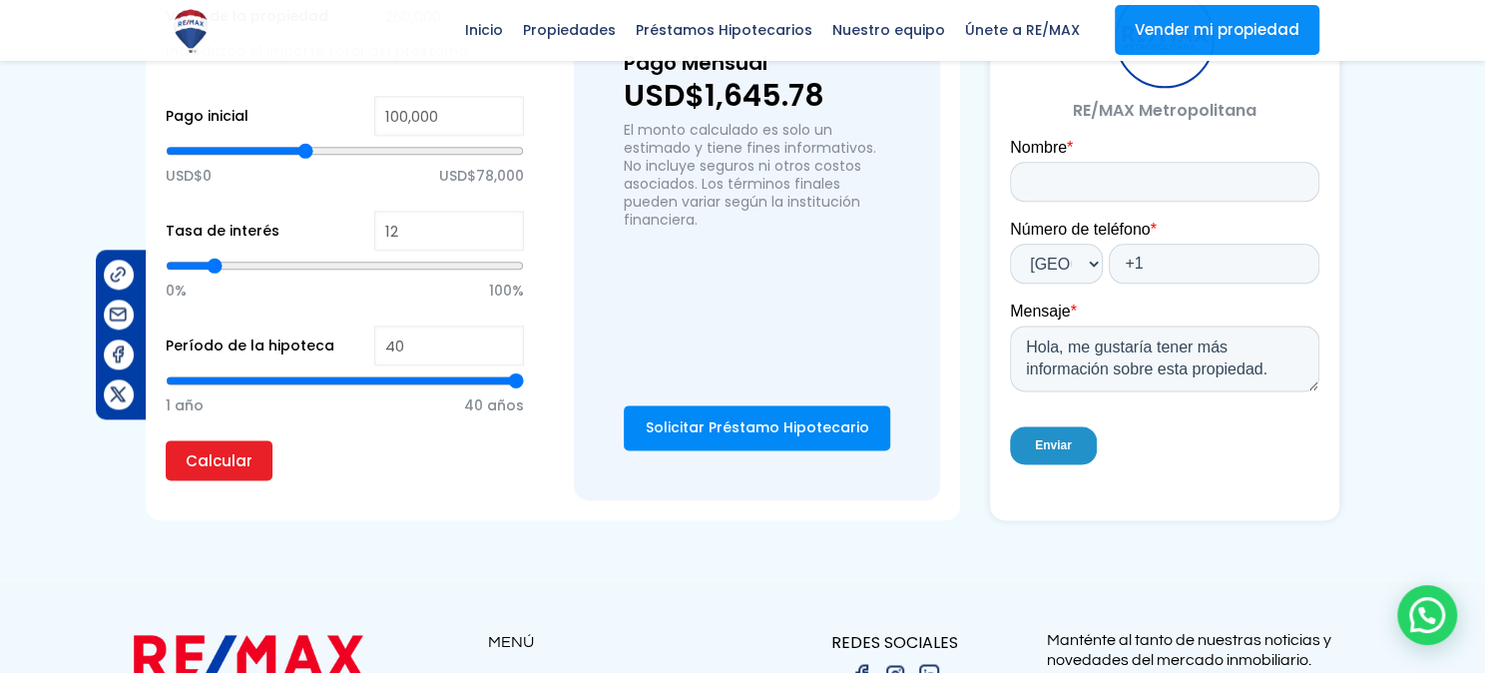
type input "40"
click at [524, 390] on input "range" at bounding box center [345, 380] width 358 height 20
click at [205, 480] on input "Calcular" at bounding box center [219, 460] width 107 height 40
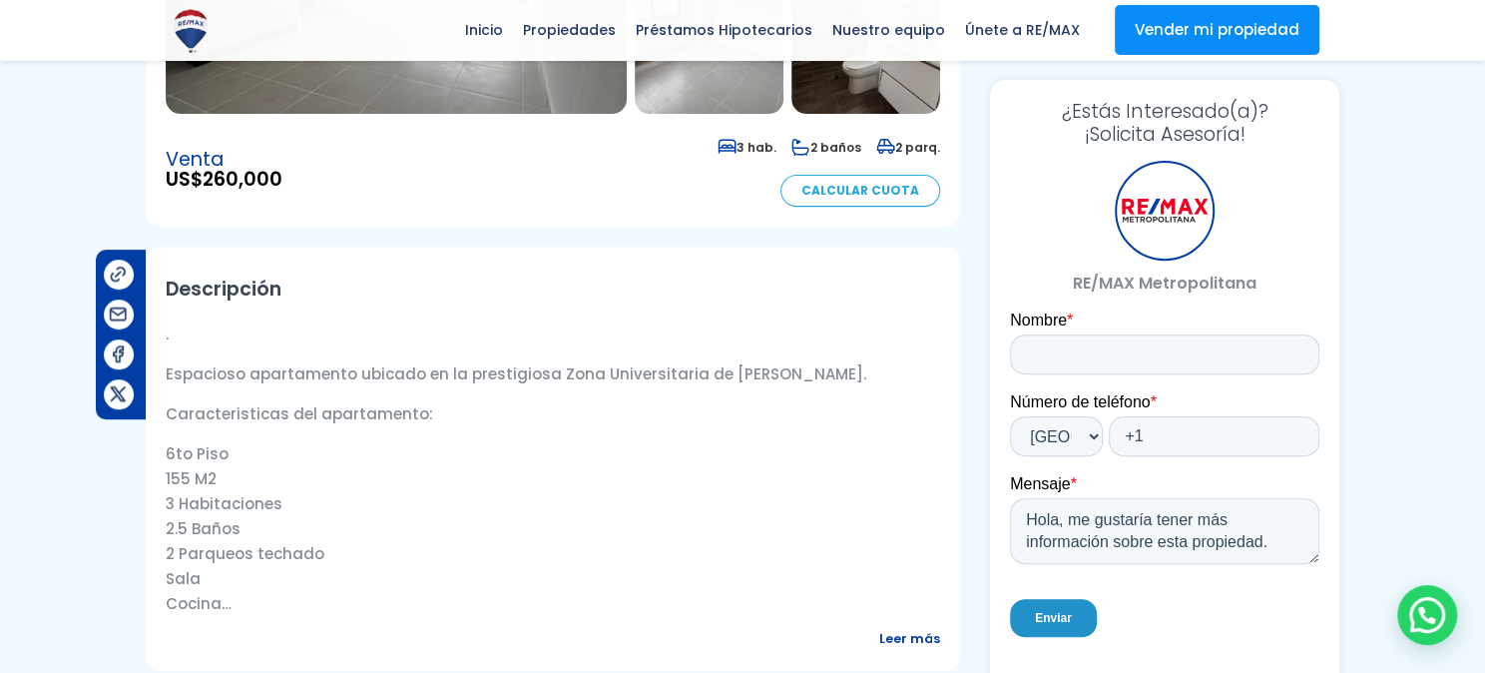
scroll to position [86, 0]
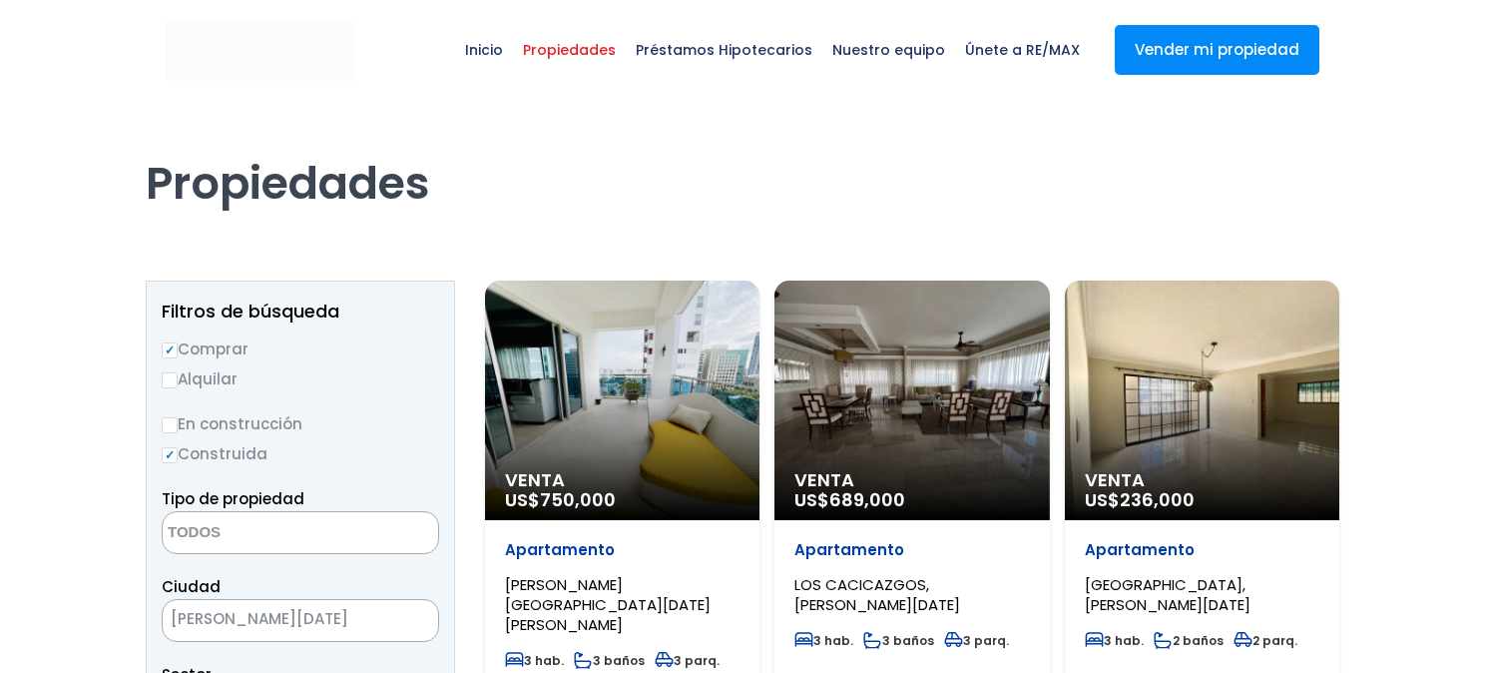
select select
